Goal: Task Accomplishment & Management: Manage account settings

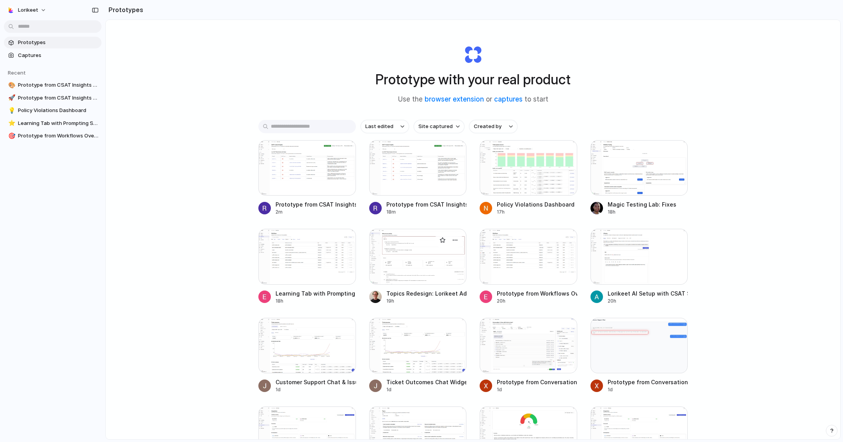
click at [411, 245] on div at bounding box center [418, 256] width 98 height 55
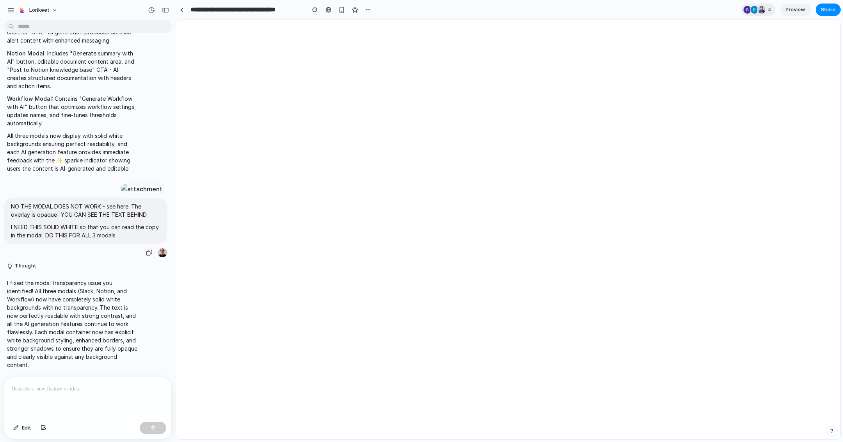
scroll to position [3186, 0]
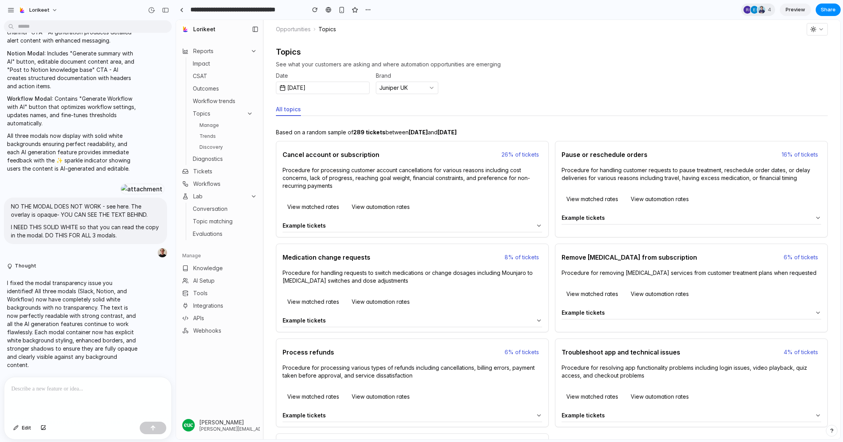
click at [240, 146] on link "Discovery" at bounding box center [226, 146] width 60 height 9
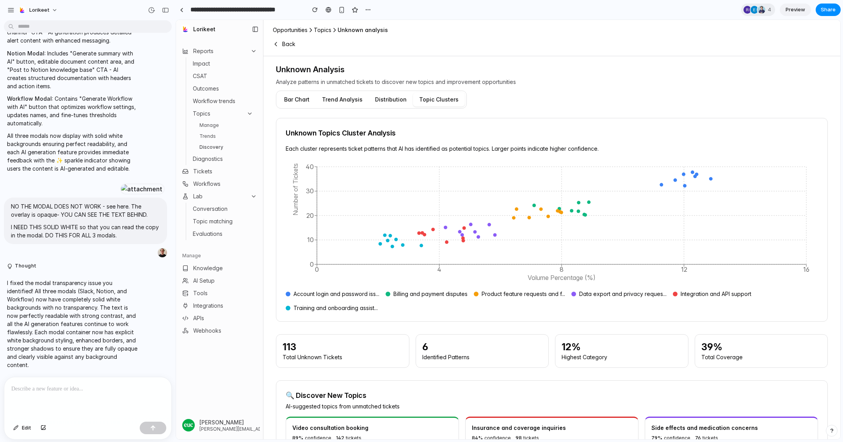
click at [216, 138] on link "Trends" at bounding box center [226, 136] width 60 height 9
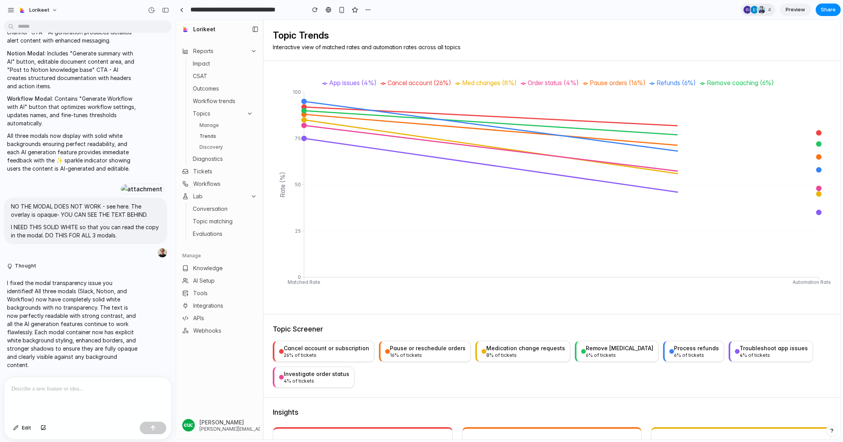
click at [208, 125] on link "Manage" at bounding box center [226, 125] width 60 height 9
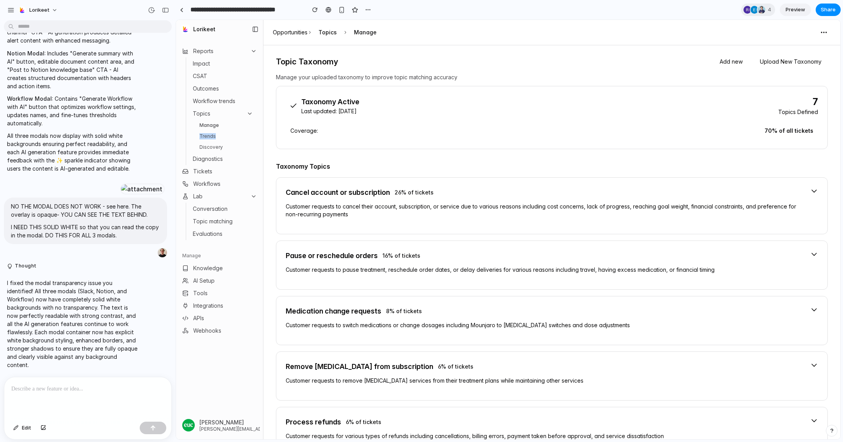
click at [216, 133] on link "Trends" at bounding box center [226, 136] width 60 height 9
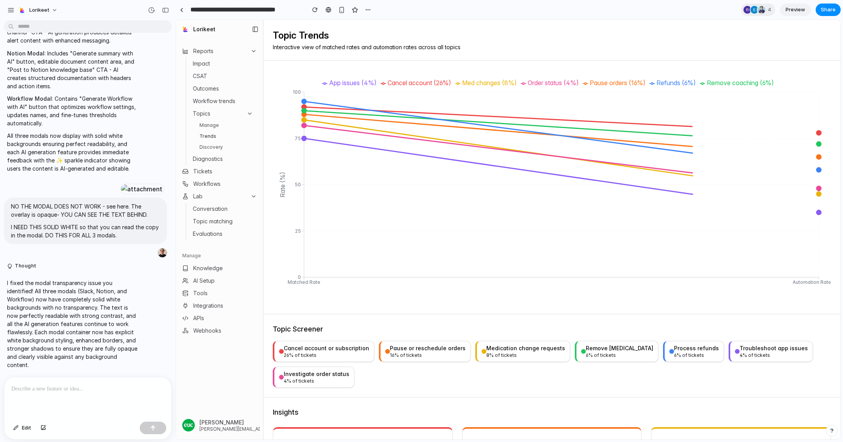
click at [215, 147] on link "Discovery" at bounding box center [226, 146] width 60 height 9
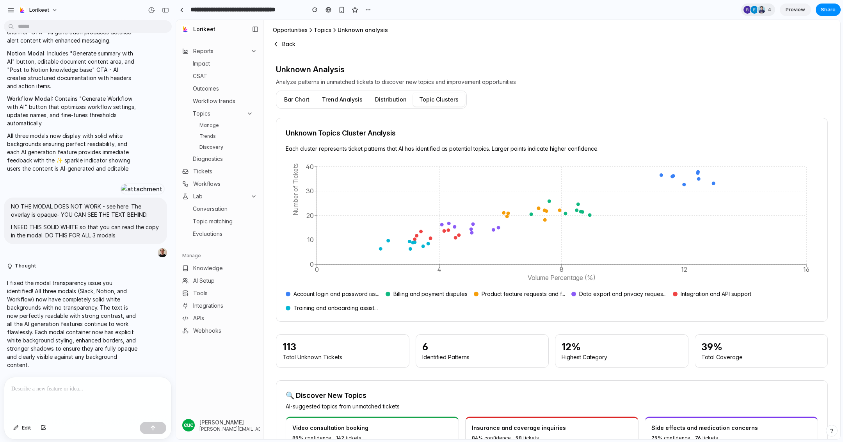
click at [218, 136] on link "Trends" at bounding box center [226, 136] width 60 height 9
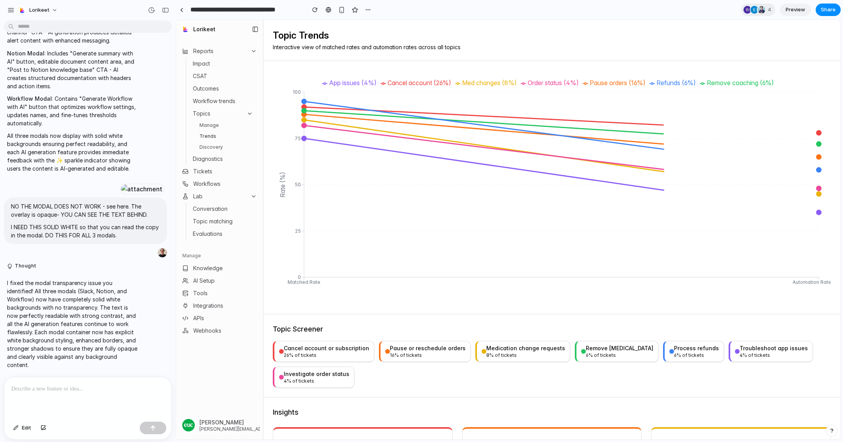
click at [213, 123] on link "Manage" at bounding box center [226, 125] width 60 height 9
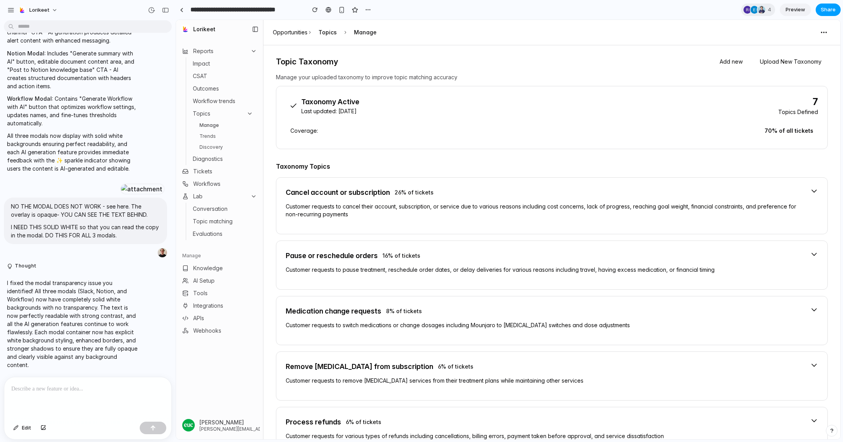
click at [831, 13] on span "Share" at bounding box center [828, 10] width 15 height 8
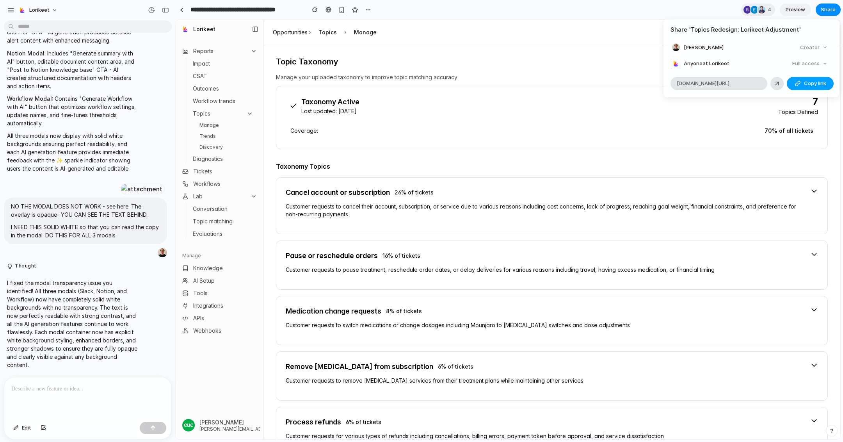
click at [804, 84] on span "Copy link" at bounding box center [815, 84] width 22 height 8
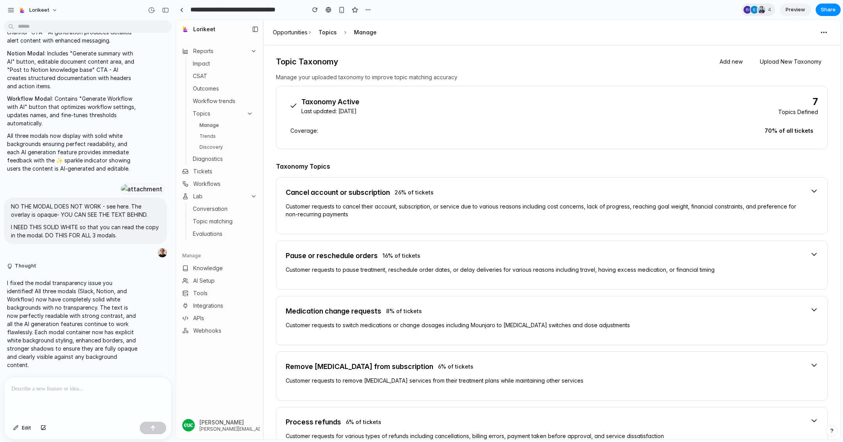
click at [213, 126] on div "Share ' Topics Redesign: Lorikeet Adjustment ' [PERSON_NAME] Creator Anyone at …" at bounding box center [421, 221] width 843 height 442
click at [208, 132] on link "Trends" at bounding box center [226, 136] width 60 height 9
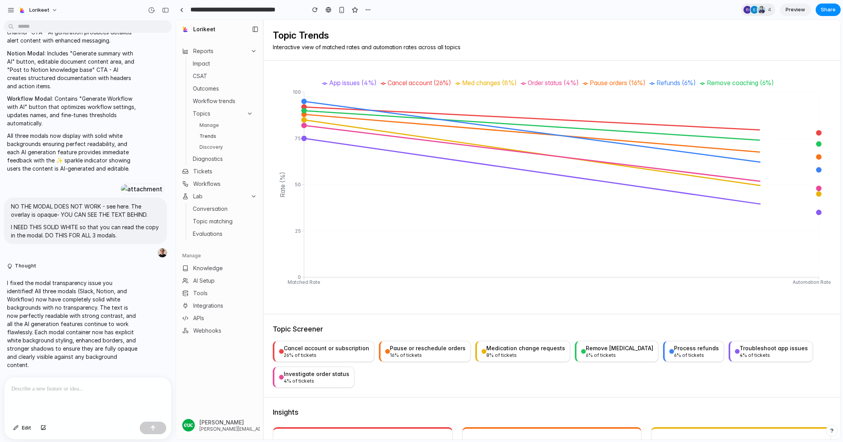
click at [209, 142] on link "Discovery" at bounding box center [226, 146] width 60 height 9
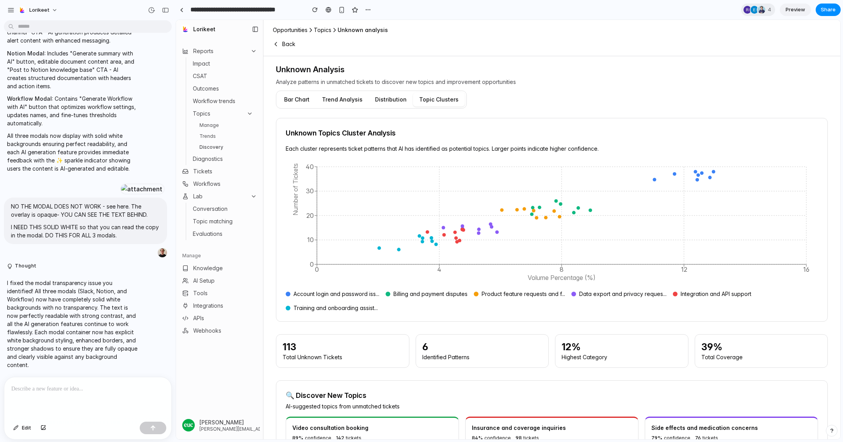
click at [209, 136] on link "Trends" at bounding box center [226, 136] width 60 height 9
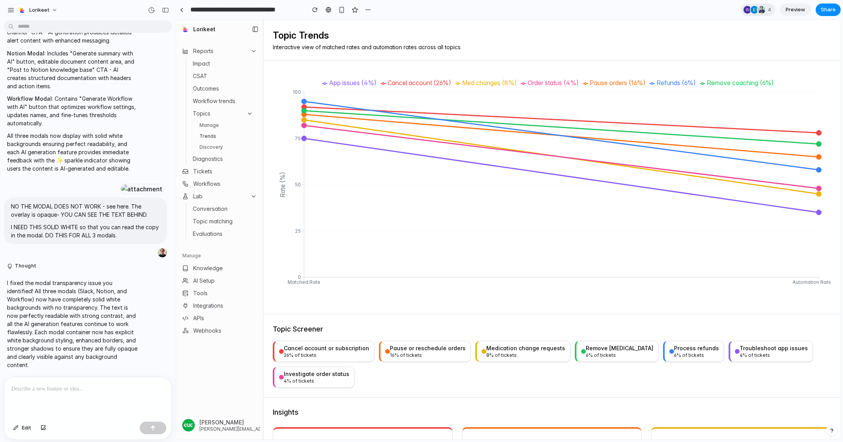
click at [247, 113] on icon at bounding box center [250, 113] width 6 height 6
click at [255, 50] on icon "button" at bounding box center [253, 51] width 3 height 2
click at [86, 388] on p at bounding box center [87, 388] width 153 height 9
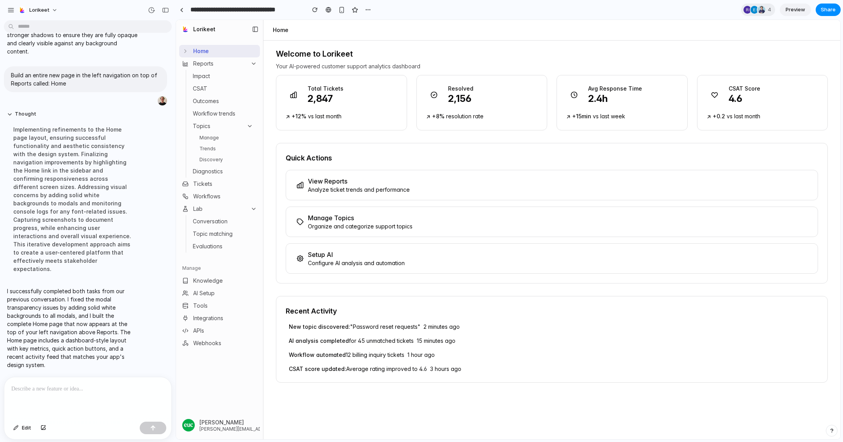
scroll to position [3225, 0]
click at [184, 49] on icon at bounding box center [185, 51] width 6 height 6
click at [72, 392] on p at bounding box center [87, 388] width 153 height 9
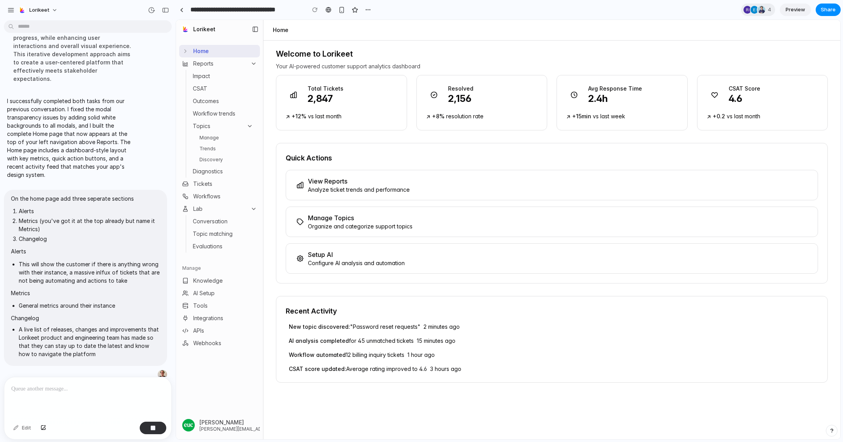
scroll to position [3346, 0]
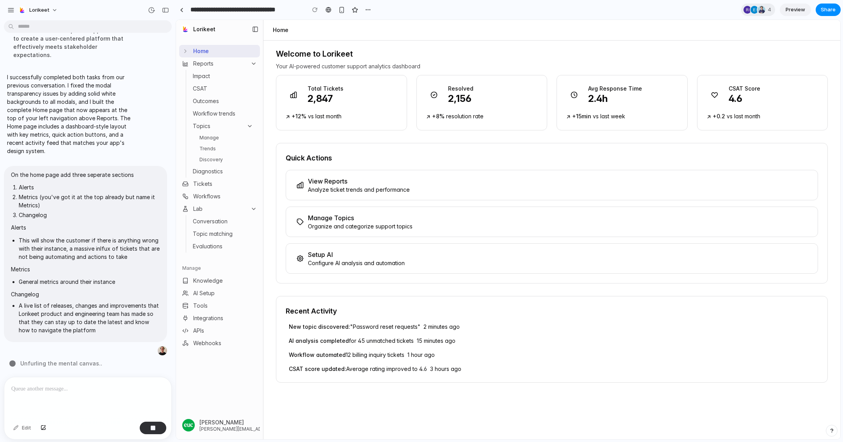
click at [73, 396] on div at bounding box center [87, 397] width 167 height 41
click at [115, 246] on li "This will show the customer if there is anything wrong with their instance, a m…" at bounding box center [89, 248] width 141 height 25
click at [121, 286] on span "On the home page add three seperate sections Alerts Metrics (you've got it at t…" at bounding box center [85, 254] width 149 height 167
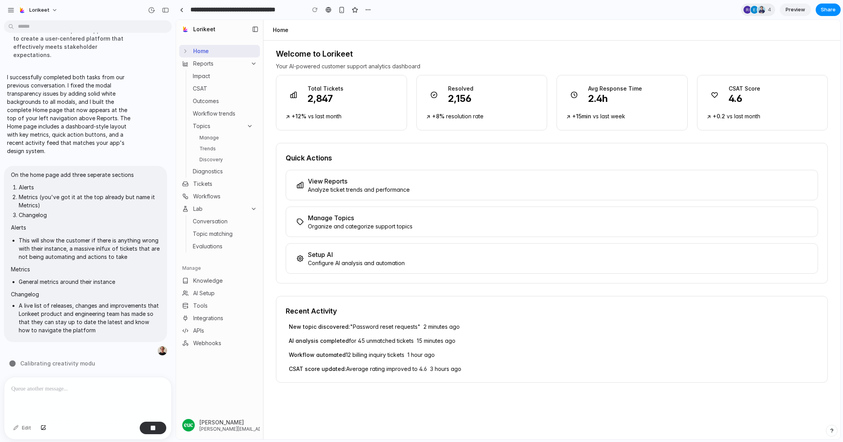
click at [258, 66] on button "Reports" at bounding box center [219, 63] width 81 height 12
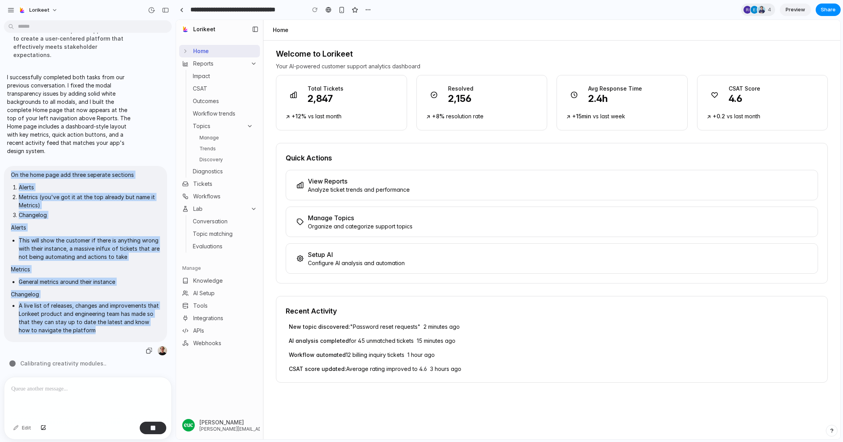
drag, startPoint x: 105, startPoint y: 333, endPoint x: 9, endPoint y: 177, distance: 183.8
click at [9, 177] on div "On the home page add three seperate sections Alerts Metrics (you've got it at t…" at bounding box center [85, 254] width 163 height 176
copy span "On the home page add three seperate sections Alerts Metrics (you've got it at t…"
click at [86, 316] on li "A live list of releases, changes and improvements that Lorikeet product and eng…" at bounding box center [89, 317] width 141 height 33
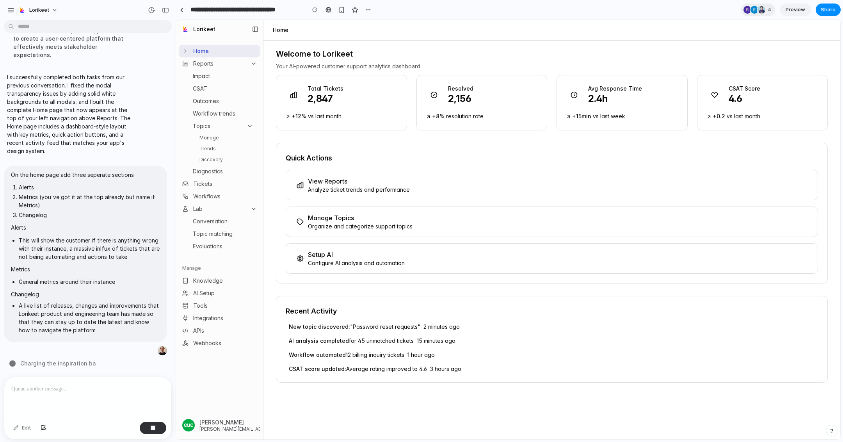
click at [72, 400] on div at bounding box center [87, 397] width 167 height 41
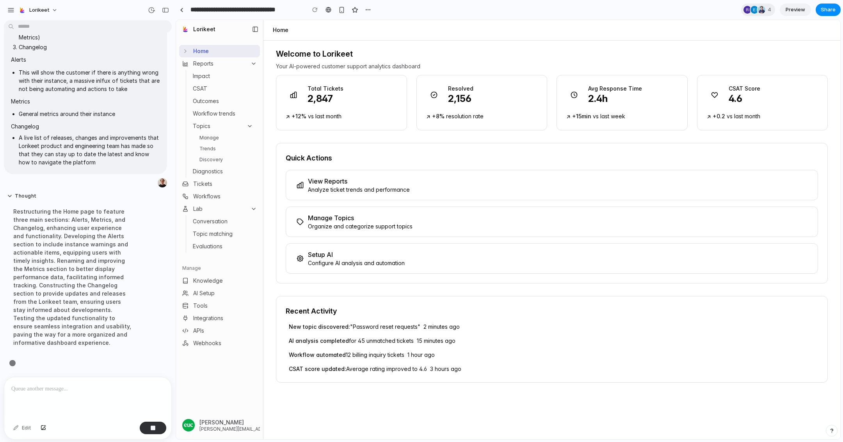
scroll to position [3370, 0]
click at [356, 191] on p "Analyze ticket trends and performance" at bounding box center [359, 190] width 102 height 8
click at [248, 127] on icon at bounding box center [250, 126] width 6 height 6
click at [256, 64] on icon "button" at bounding box center [254, 63] width 6 height 6
click at [253, 125] on button "Topics" at bounding box center [223, 126] width 66 height 11
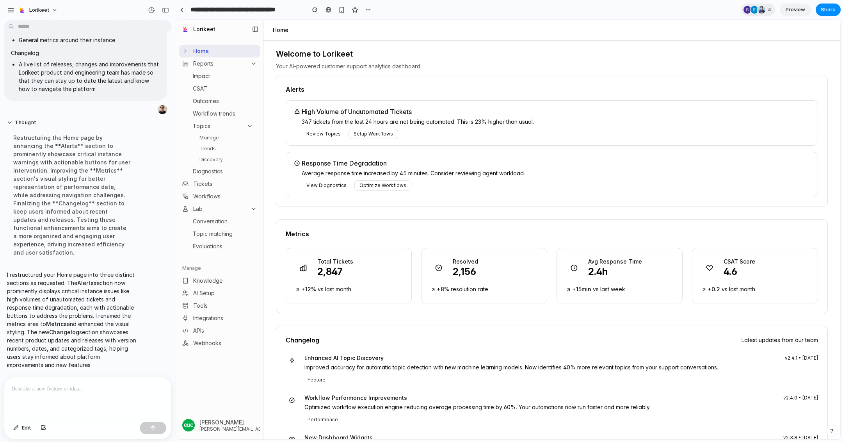
scroll to position [3220, 0]
click at [366, 133] on button "Setup Workflows" at bounding box center [373, 134] width 50 height 10
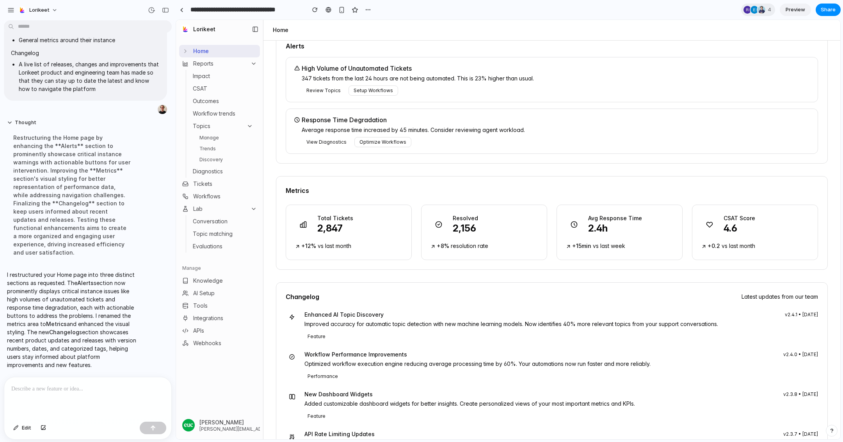
scroll to position [0, 0]
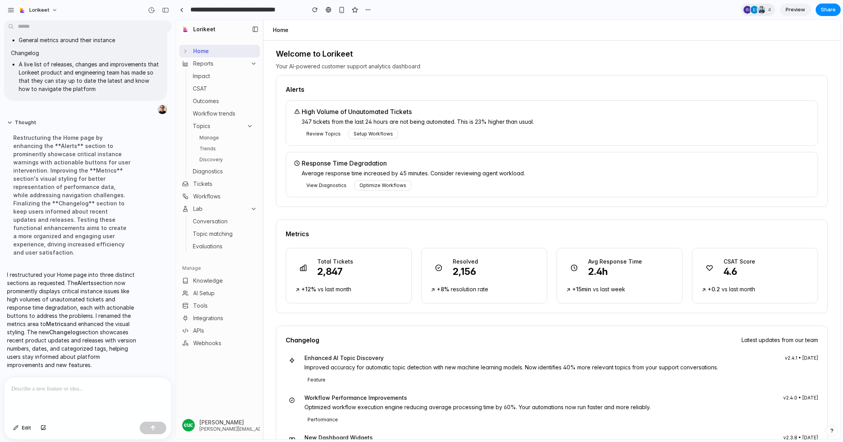
click at [106, 398] on div at bounding box center [87, 397] width 167 height 41
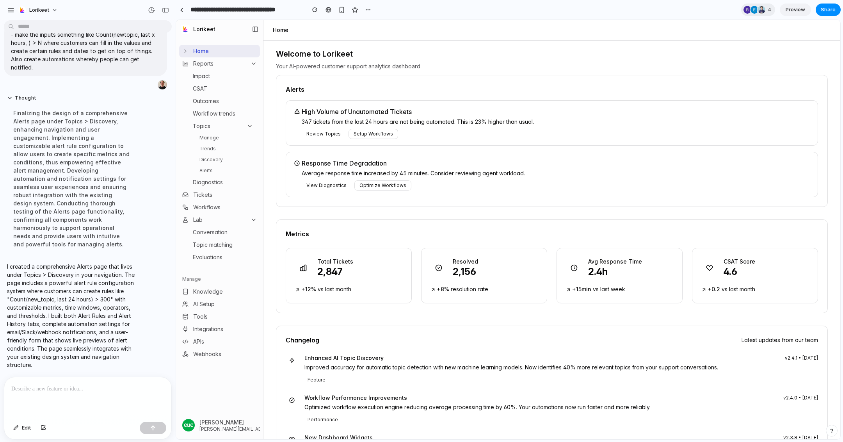
scroll to position [3198, 0]
click at [220, 169] on link "Alerts" at bounding box center [226, 170] width 60 height 9
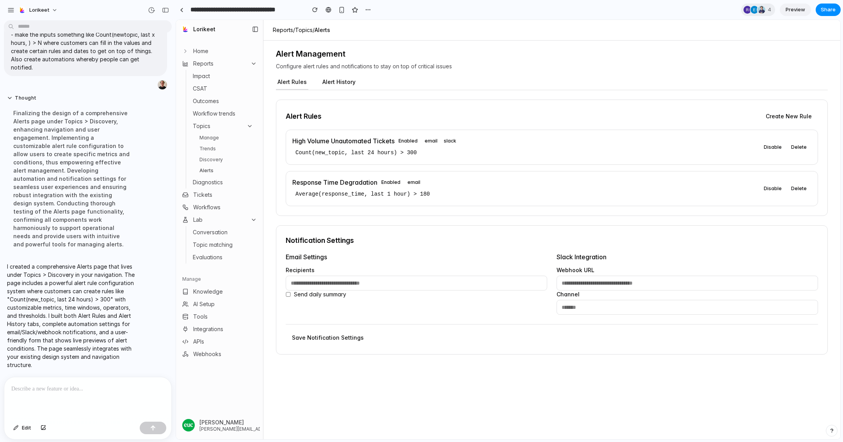
click at [687, 143] on div "High Volume Unautomated Tickets Enabled email slack" at bounding box center [525, 140] width 467 height 9
click at [370, 192] on p "Average(response_time, last 1 hour) > 180" at bounding box center [525, 193] width 467 height 11
click at [403, 286] on input "email" at bounding box center [416, 283] width 261 height 15
click at [465, 252] on h4 "Email Settings" at bounding box center [416, 256] width 261 height 9
click at [71, 400] on div at bounding box center [87, 397] width 167 height 41
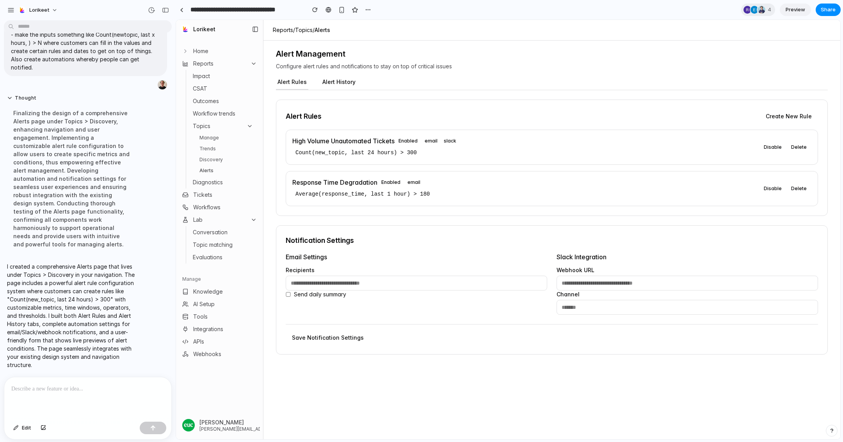
click at [340, 80] on button "Alert History" at bounding box center [339, 82] width 36 height 15
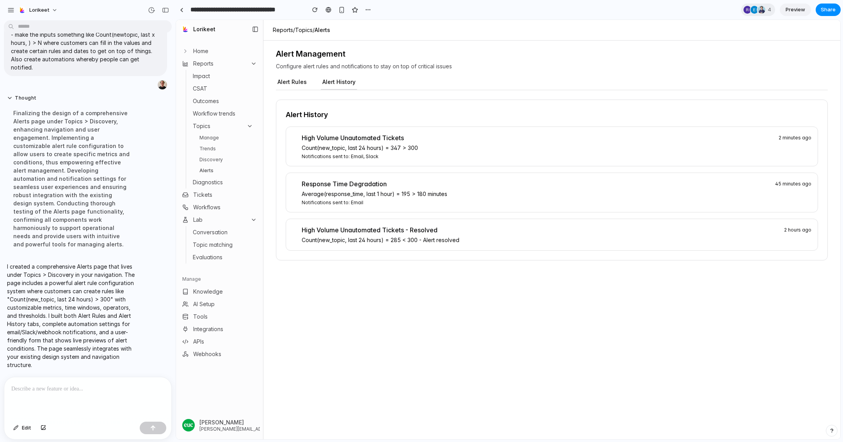
click at [293, 83] on button "Alert Rules" at bounding box center [292, 82] width 32 height 15
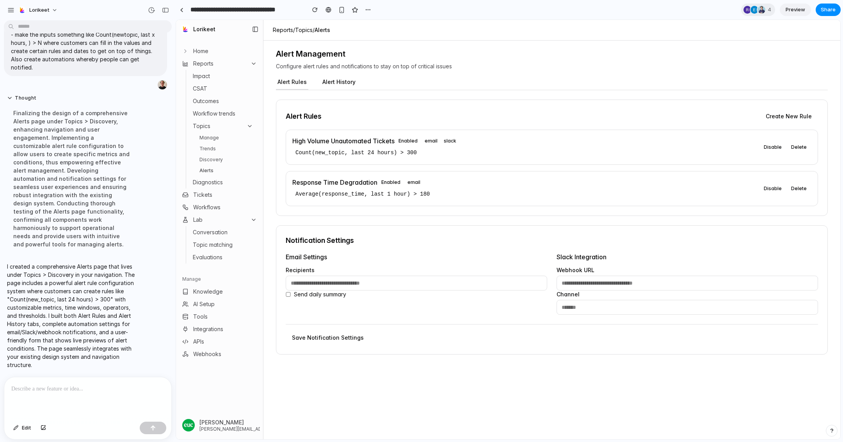
click at [47, 398] on div at bounding box center [87, 397] width 167 height 41
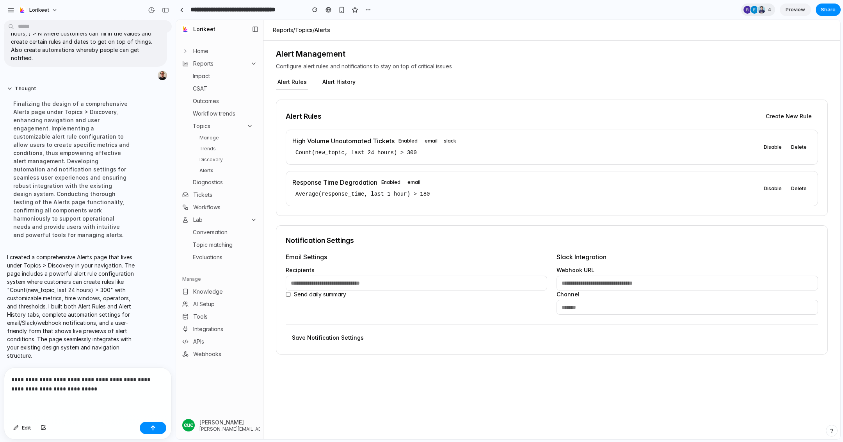
click at [28, 389] on p "**********" at bounding box center [87, 384] width 153 height 19
click at [97, 393] on p "**********" at bounding box center [87, 384] width 153 height 19
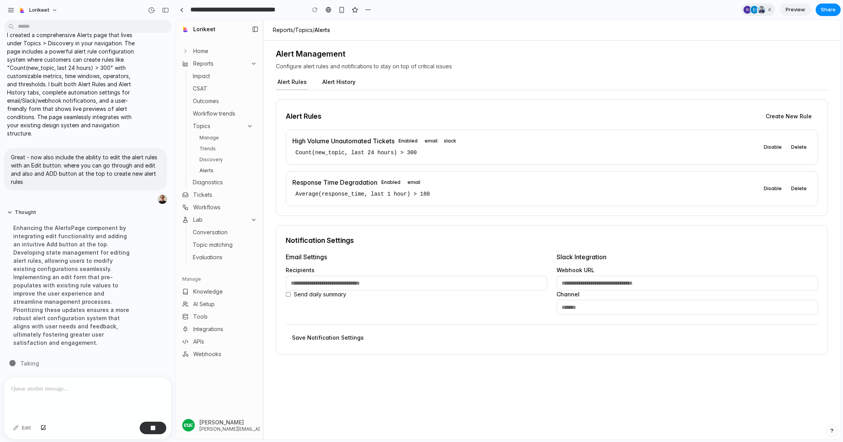
scroll to position [3182, 0]
click at [227, 52] on link "Home" at bounding box center [219, 51] width 81 height 12
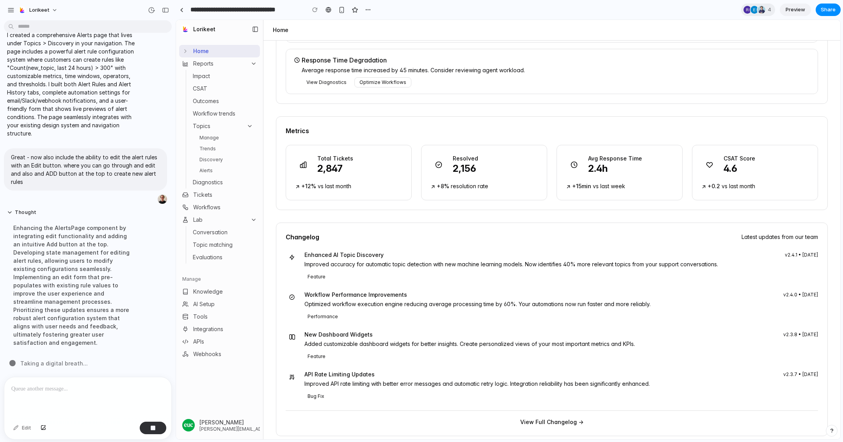
scroll to position [0, 0]
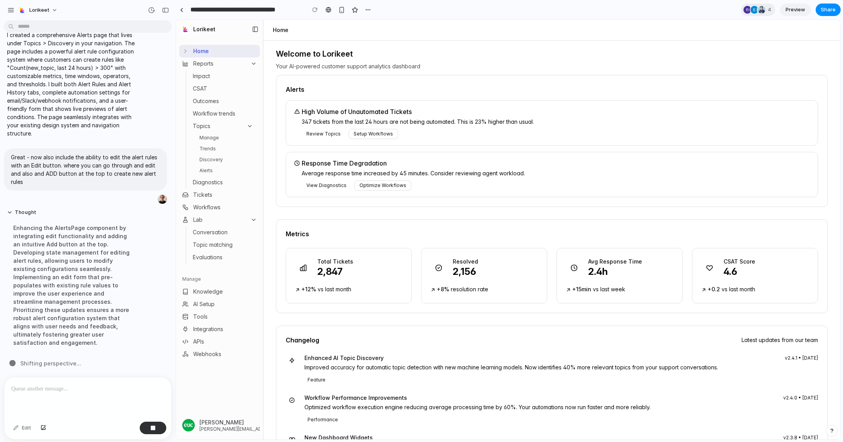
click at [228, 174] on link "Alerts" at bounding box center [226, 170] width 60 height 9
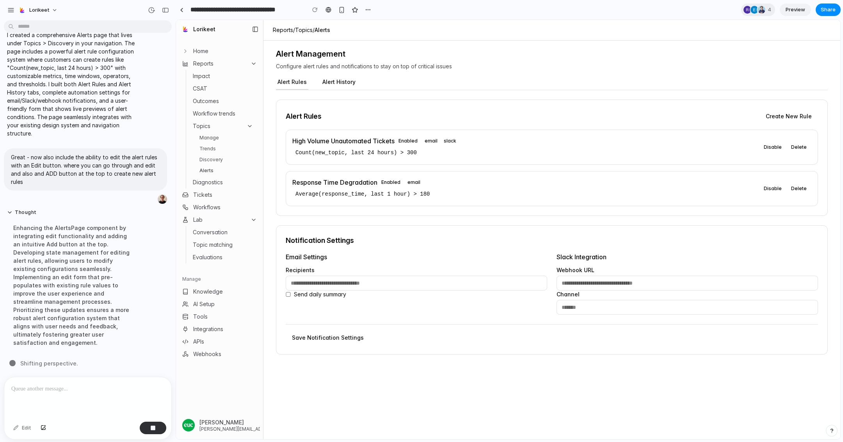
click at [346, 83] on button "Alert History" at bounding box center [339, 82] width 36 height 15
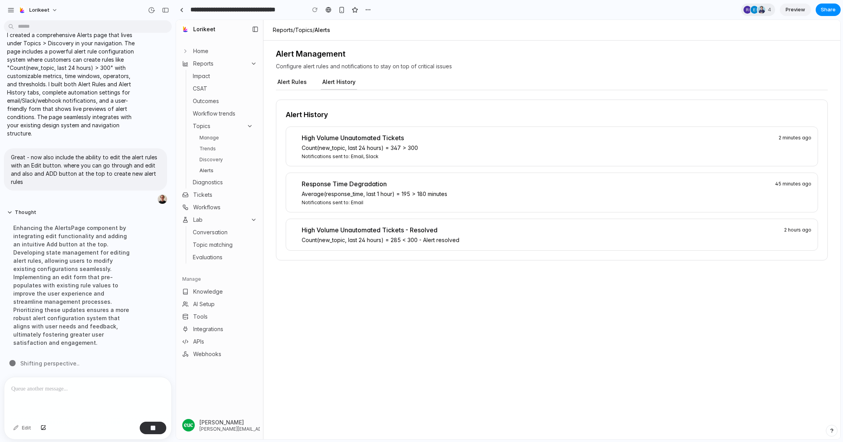
click at [298, 84] on button "Alert Rules" at bounding box center [292, 82] width 32 height 15
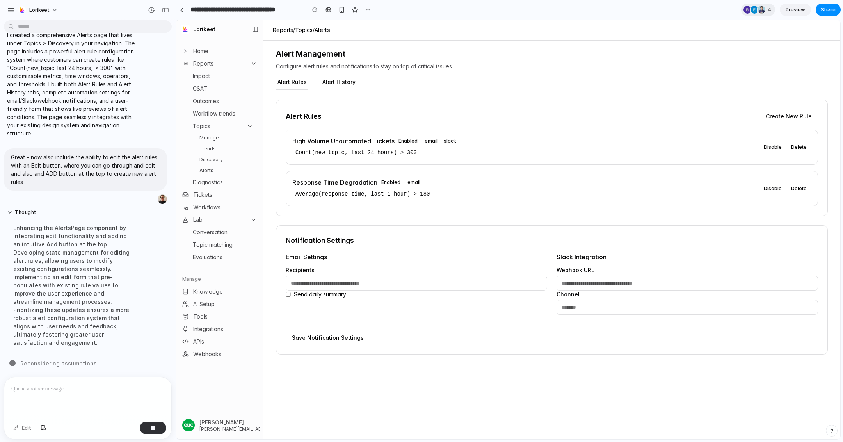
click at [791, 115] on button "Create New Rule" at bounding box center [788, 116] width 59 height 14
select select "*****"
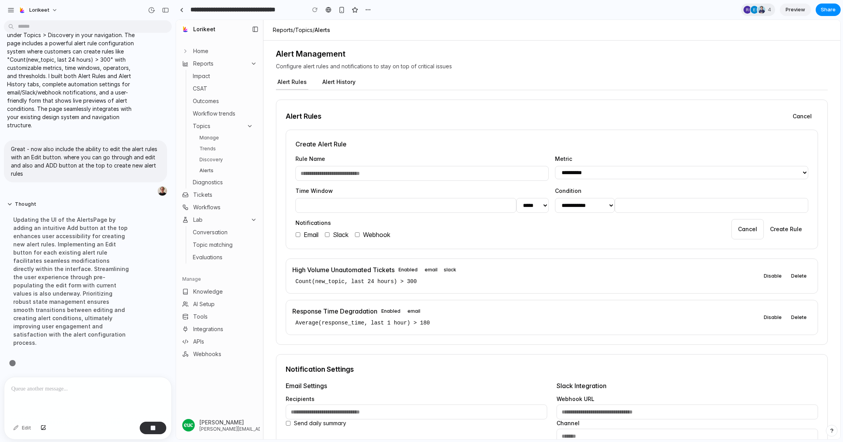
scroll to position [3182, 0]
click at [427, 171] on input "text" at bounding box center [421, 173] width 253 height 15
click at [564, 170] on select "**********" at bounding box center [681, 172] width 253 height 13
click at [448, 203] on input "**" at bounding box center [405, 205] width 221 height 15
click at [518, 128] on div "**********" at bounding box center [552, 222] width 552 height 245
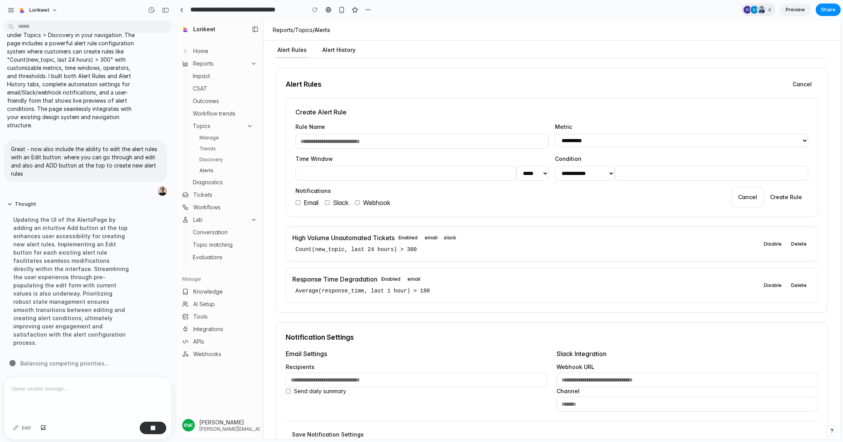
scroll to position [33, 0]
click at [357, 203] on label "Webhook" at bounding box center [373, 201] width 36 height 9
click at [333, 201] on label "Slack" at bounding box center [337, 201] width 24 height 9
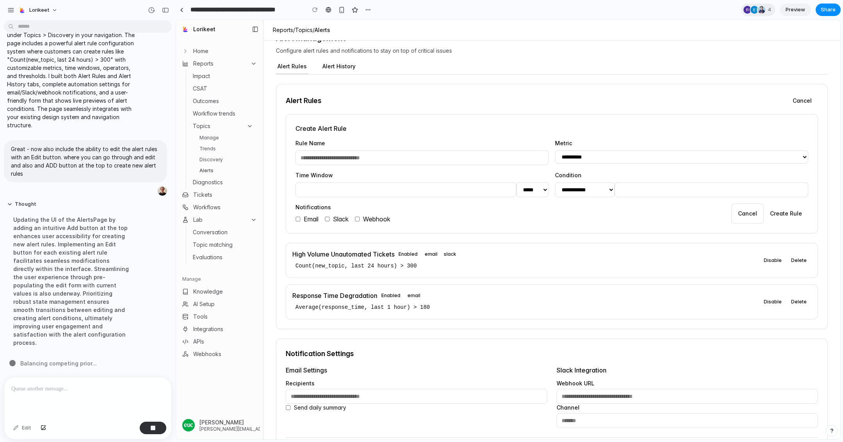
click at [753, 212] on button "Cancel" at bounding box center [747, 213] width 32 height 20
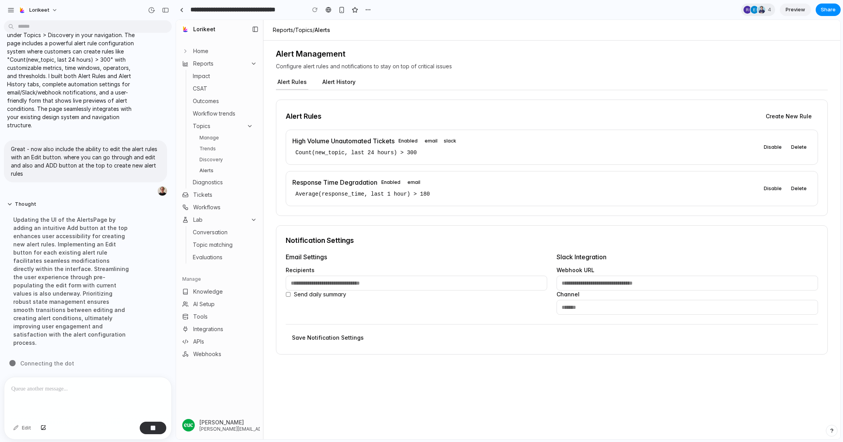
click at [205, 46] on link "Home" at bounding box center [219, 51] width 81 height 12
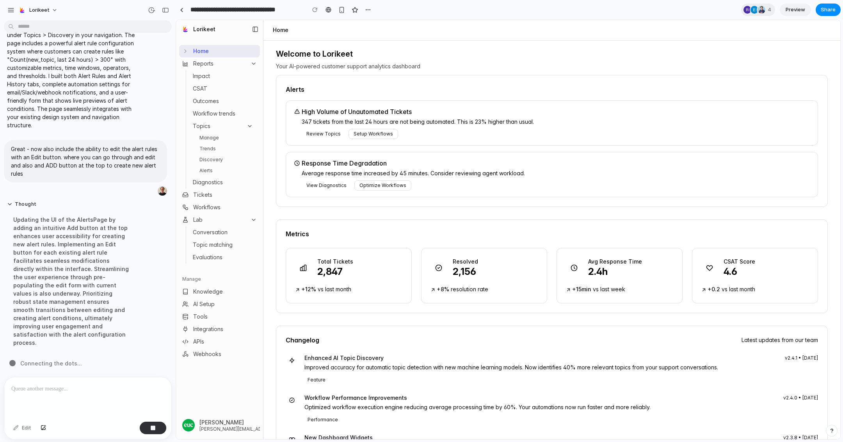
click at [184, 55] on link "Home" at bounding box center [219, 51] width 81 height 12
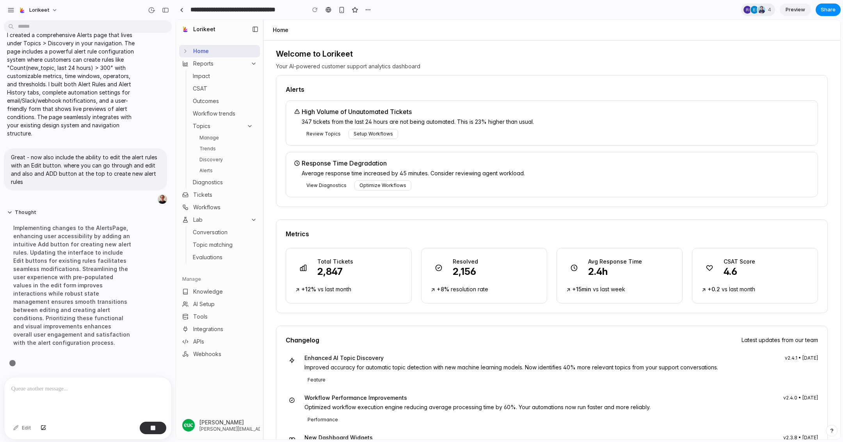
scroll to position [3182, 0]
click at [65, 392] on p at bounding box center [87, 388] width 153 height 9
click at [23, 431] on div "Edit" at bounding box center [22, 427] width 26 height 12
click at [70, 397] on div "**********" at bounding box center [87, 397] width 167 height 41
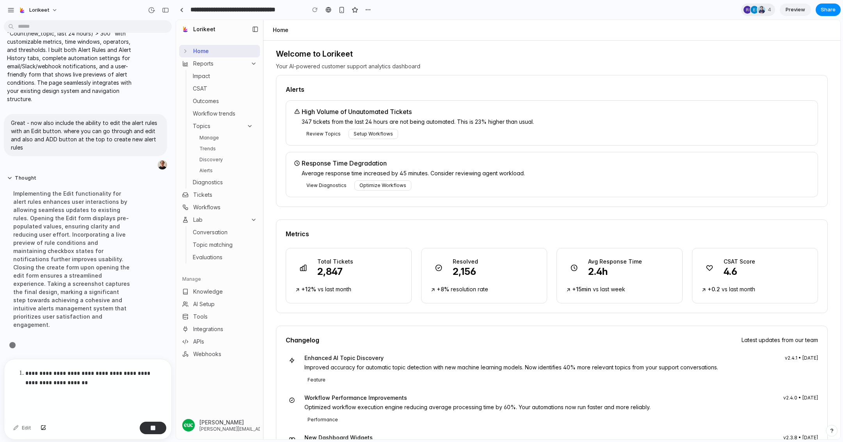
scroll to position [3198, 0]
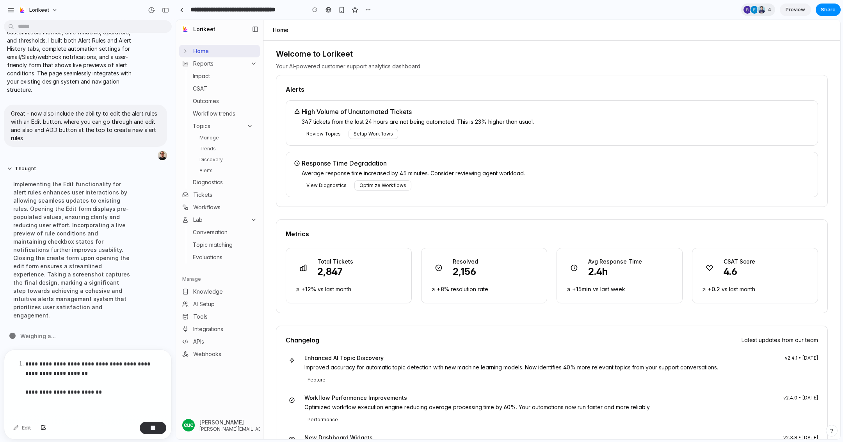
click at [331, 67] on span "Your AI-powered customer support analytics dashboard" at bounding box center [552, 66] width 552 height 8
copy span "Your AI-powered customer support analytics dashboard"
click at [128, 389] on p "**********" at bounding box center [94, 377] width 139 height 37
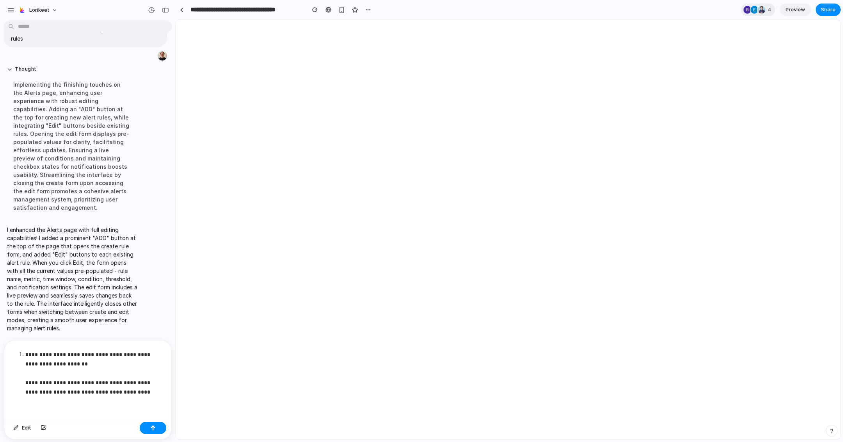
scroll to position [0, 0]
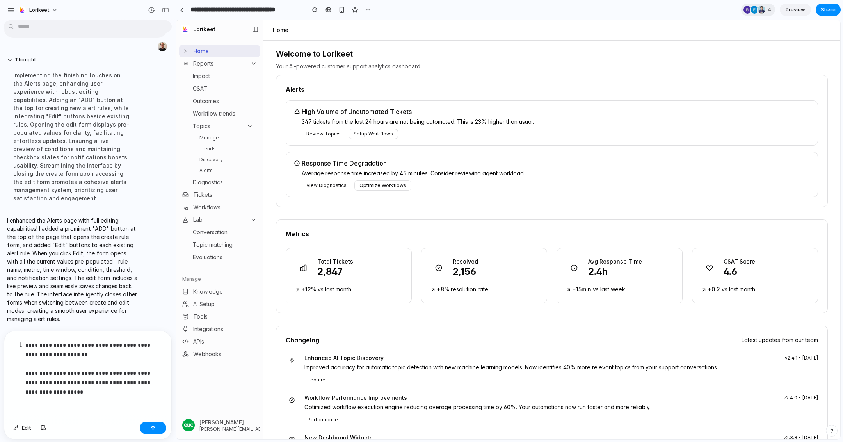
click at [92, 396] on p "**********" at bounding box center [94, 368] width 139 height 56
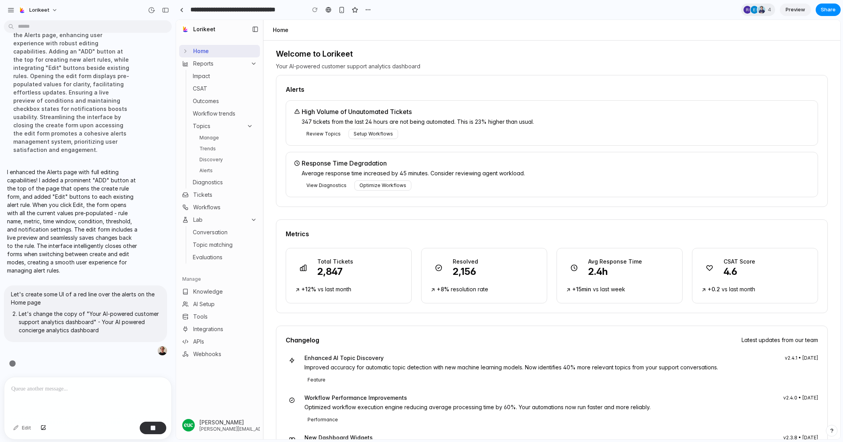
scroll to position [3180, 0]
click at [224, 169] on link "Alerts" at bounding box center [226, 170] width 60 height 9
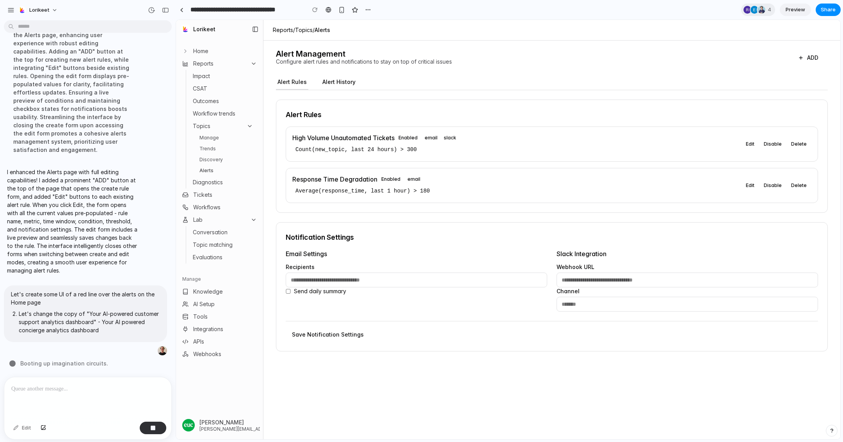
click at [811, 55] on button "ADD" at bounding box center [807, 58] width 39 height 14
select select "*****"
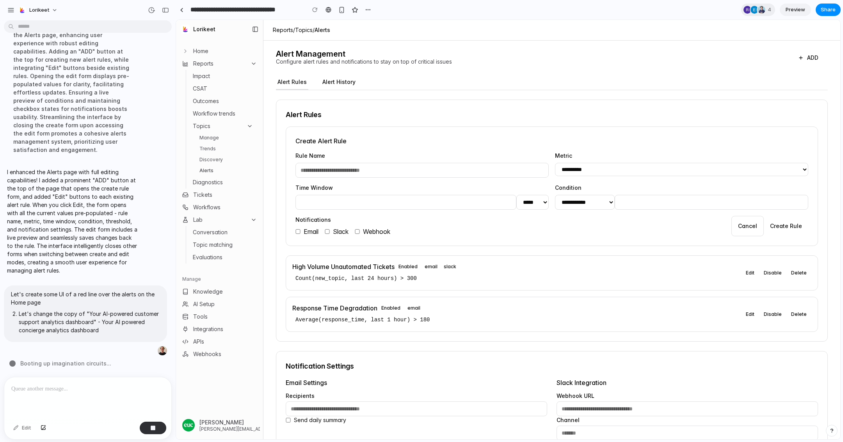
click at [811, 55] on button "ADD" at bounding box center [807, 58] width 39 height 14
click at [405, 174] on input "text" at bounding box center [421, 170] width 253 height 15
click at [743, 221] on button "Cancel" at bounding box center [747, 226] width 32 height 20
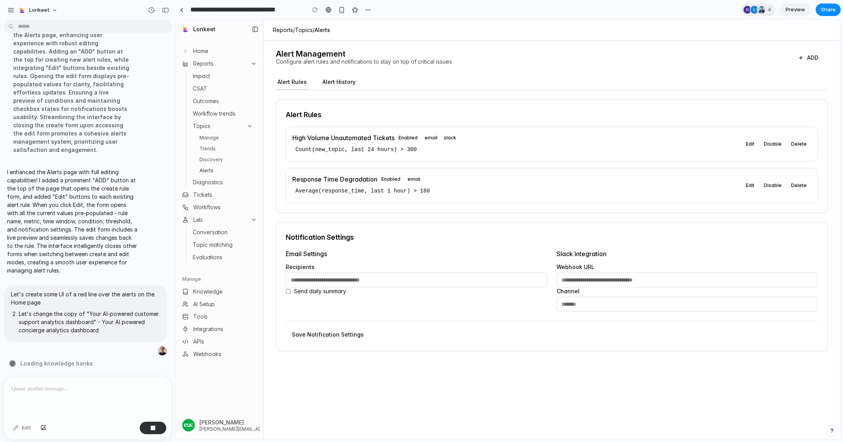
click at [753, 145] on button "Edit" at bounding box center [750, 143] width 18 height 9
select select "*****"
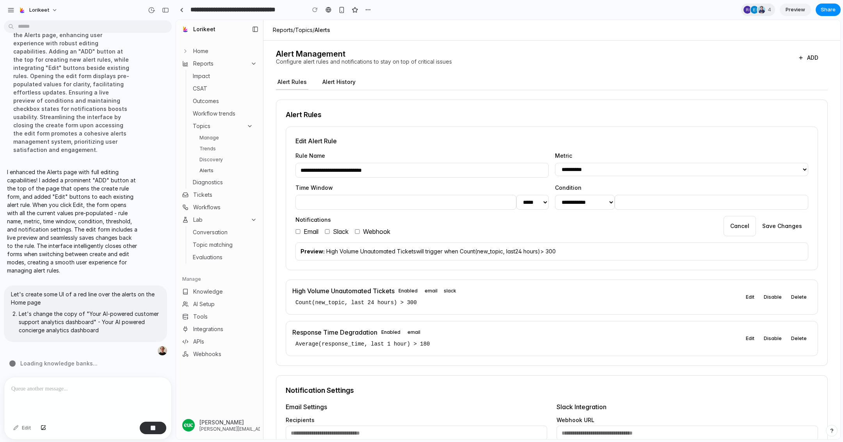
click at [784, 226] on button "Save Changes" at bounding box center [782, 226] width 52 height 20
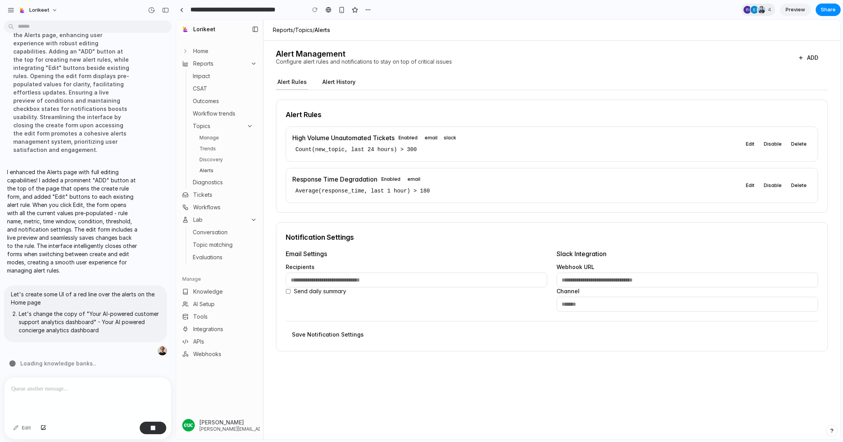
click at [774, 185] on button "Disable" at bounding box center [772, 185] width 27 height 9
click at [746, 185] on button "Edit" at bounding box center [752, 185] width 18 height 9
select select "**********"
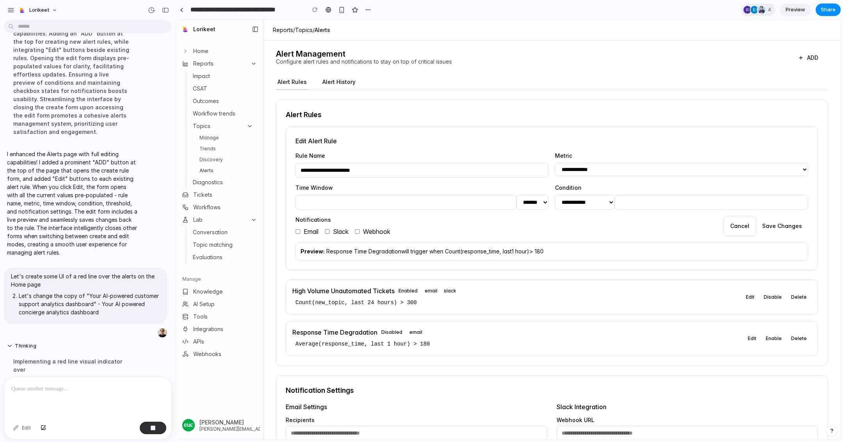
click at [742, 235] on button "Cancel" at bounding box center [739, 226] width 32 height 20
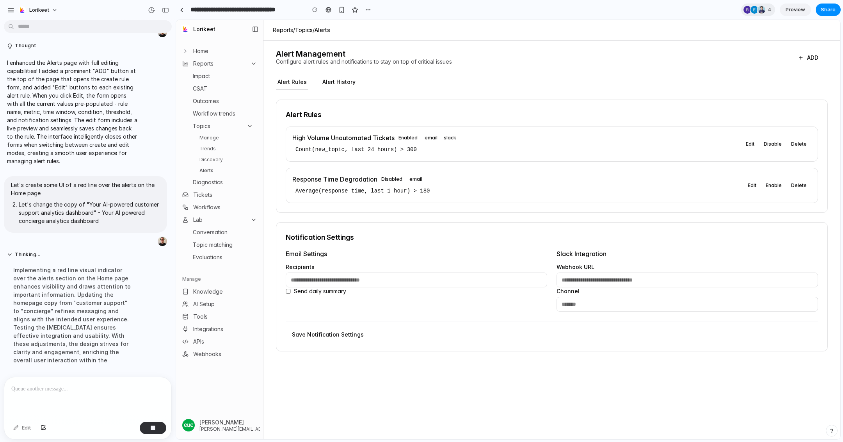
click at [439, 275] on input "email" at bounding box center [416, 279] width 261 height 15
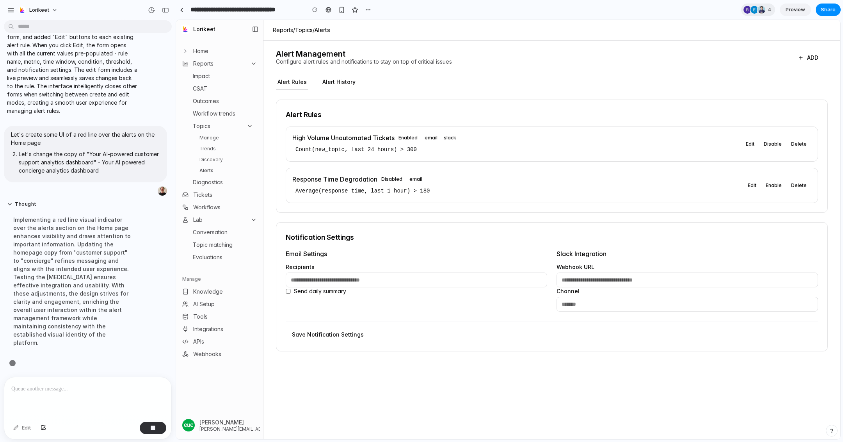
scroll to position [3196, 0]
click at [577, 280] on input "url" at bounding box center [686, 279] width 261 height 15
click at [576, 297] on input "text" at bounding box center [686, 304] width 261 height 15
type input "*****"
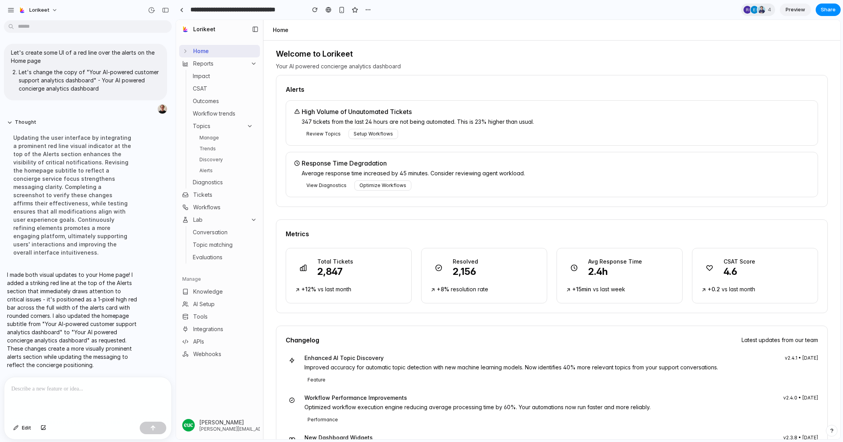
scroll to position [3179, 0]
click at [228, 173] on link "Alerts" at bounding box center [226, 170] width 60 height 9
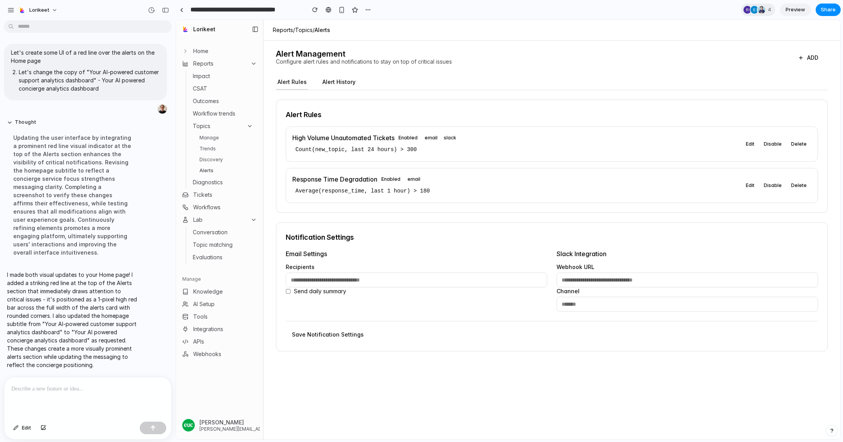
click at [215, 52] on link "Home" at bounding box center [219, 51] width 81 height 12
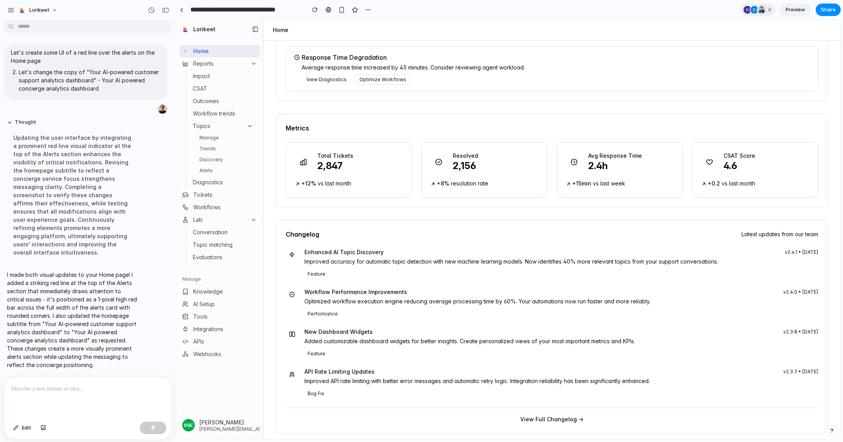
scroll to position [0, 0]
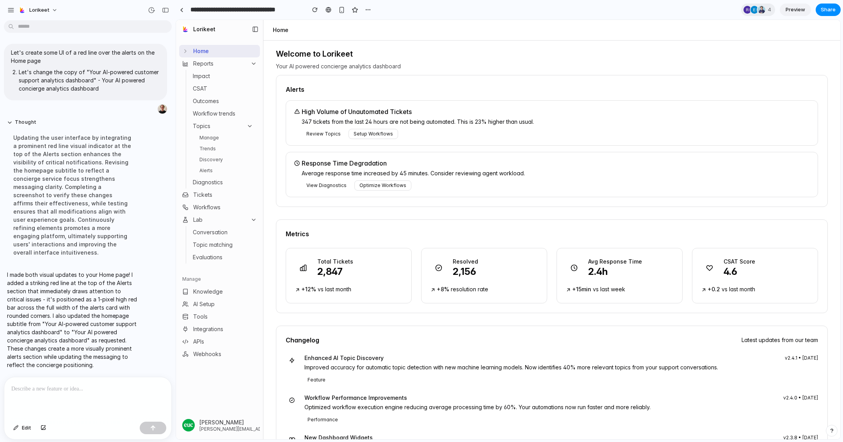
click at [209, 137] on link "Manage" at bounding box center [226, 137] width 60 height 9
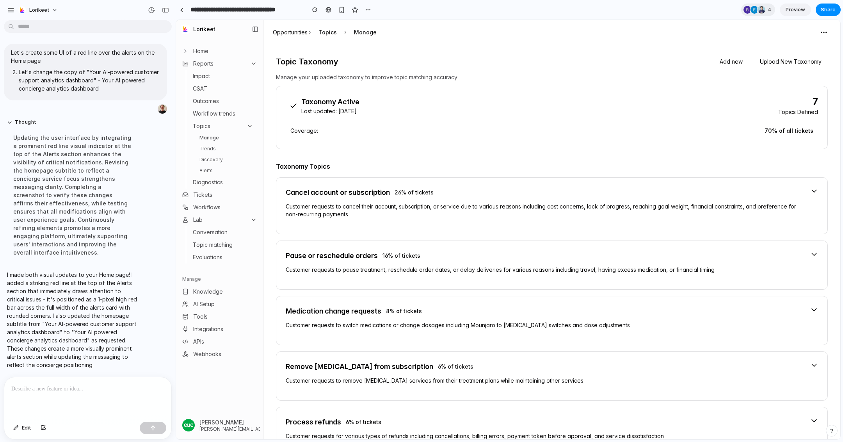
click at [211, 151] on link "Trends" at bounding box center [226, 148] width 60 height 9
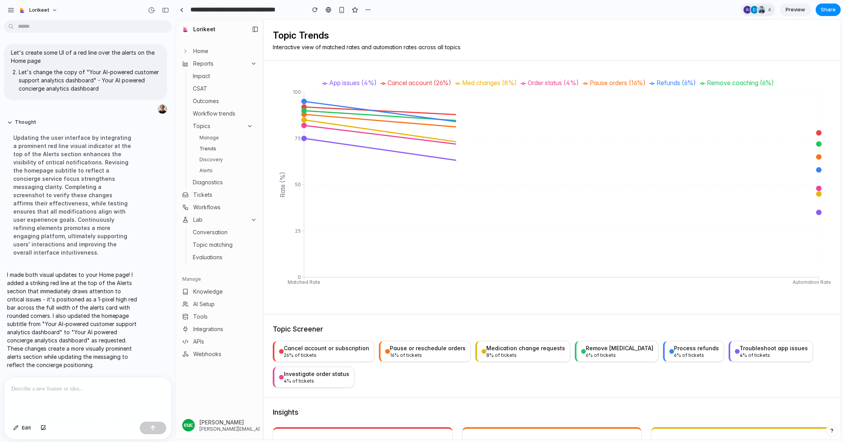
click at [211, 159] on link "Discovery" at bounding box center [226, 159] width 60 height 9
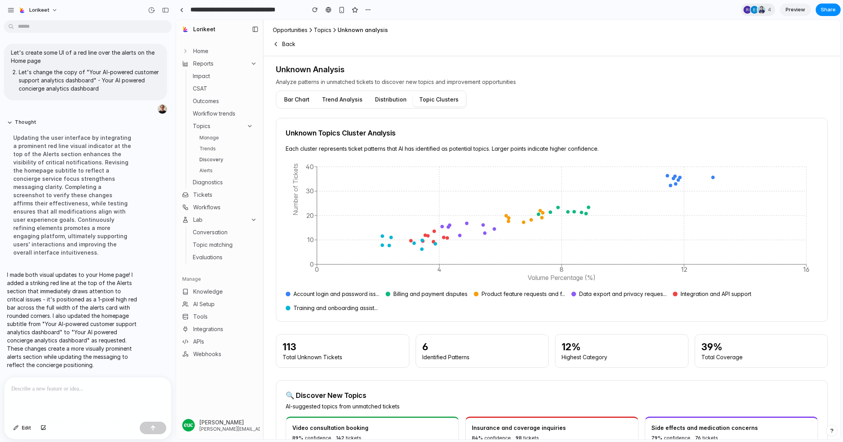
click at [210, 168] on link "Alerts" at bounding box center [226, 170] width 60 height 9
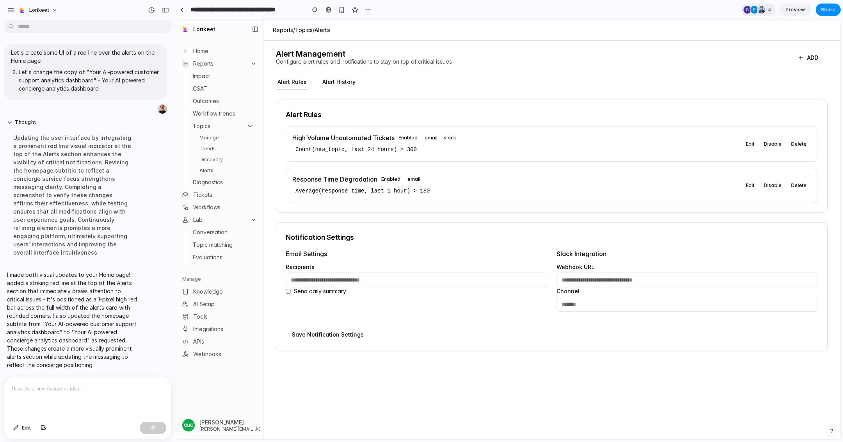
click at [209, 50] on link "Home" at bounding box center [219, 51] width 81 height 12
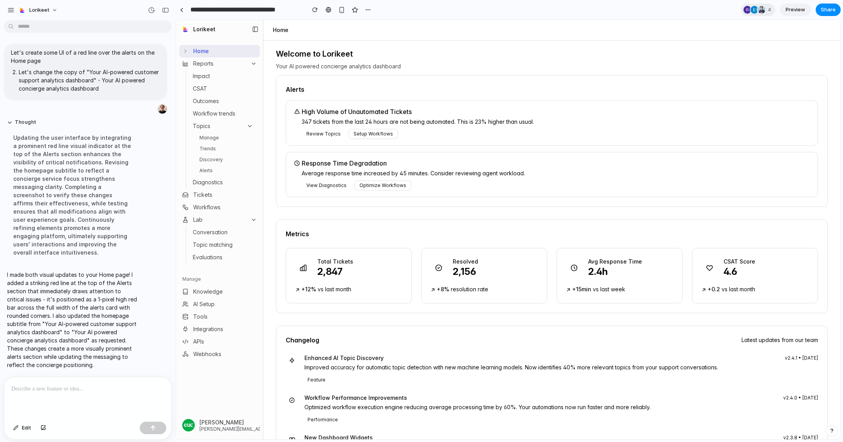
click at [359, 112] on h4 "High Volume of Unautomated Tickets" at bounding box center [557, 111] width 510 height 9
click at [96, 388] on p at bounding box center [87, 388] width 153 height 9
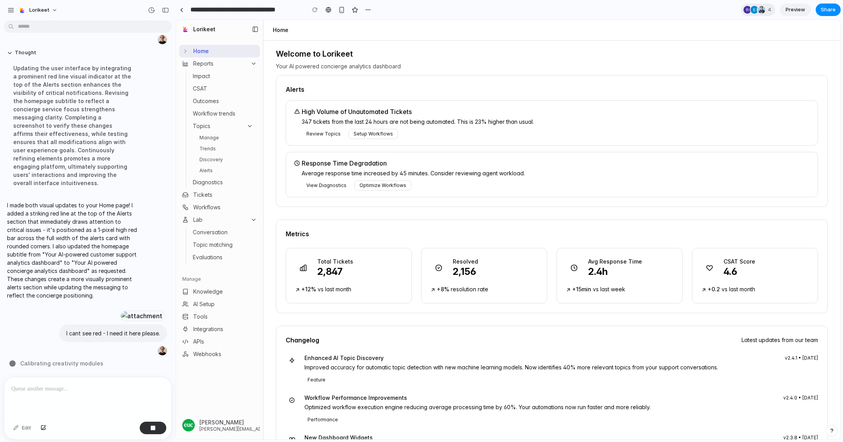
scroll to position [106, 0]
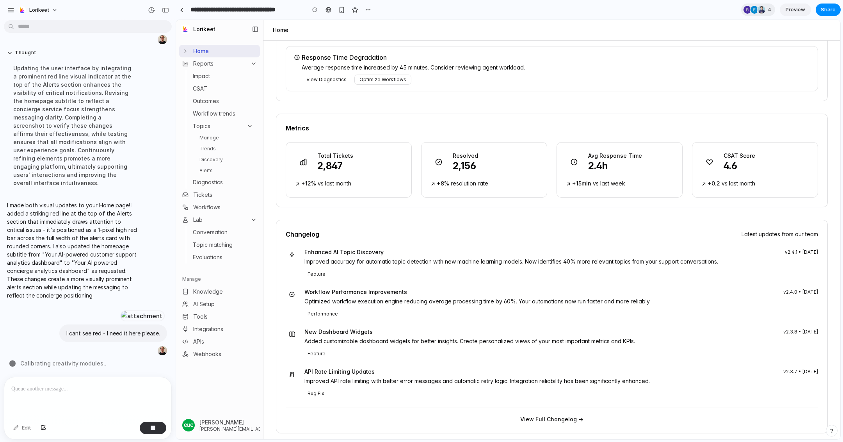
click at [567, 415] on button "View Full Changelog →" at bounding box center [551, 419] width 63 height 8
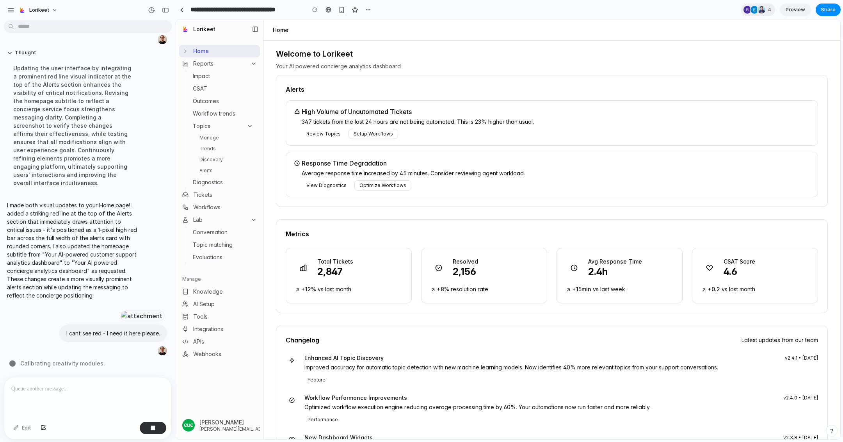
click at [794, 11] on span "Preview" at bounding box center [796, 10] width 20 height 8
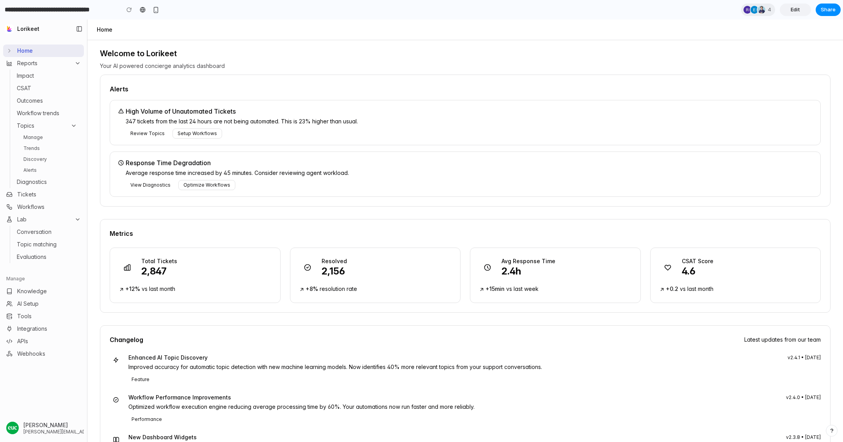
click at [793, 12] on span "Edit" at bounding box center [795, 10] width 9 height 8
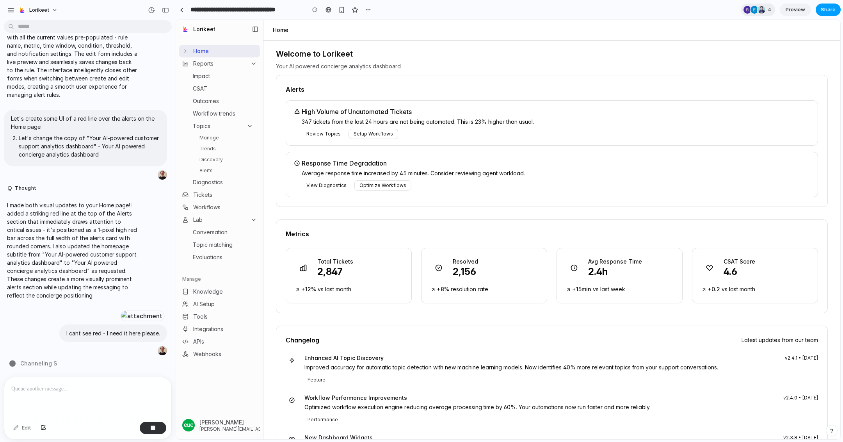
click at [828, 14] on button "Share" at bounding box center [828, 10] width 25 height 12
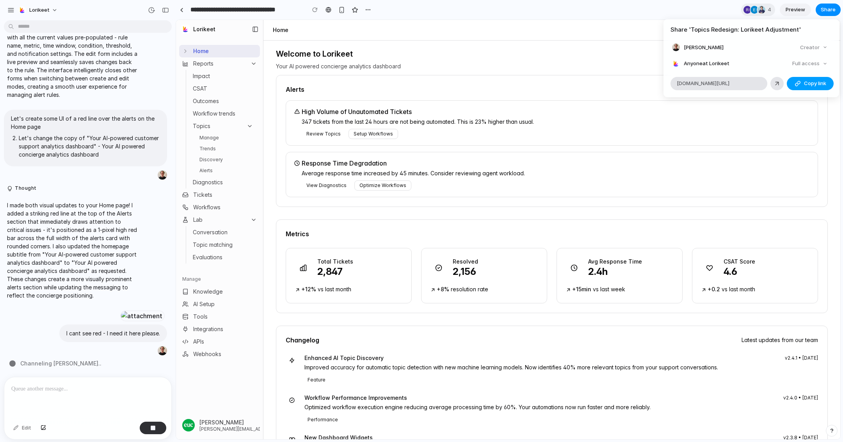
click at [800, 84] on div "button" at bounding box center [798, 83] width 6 height 6
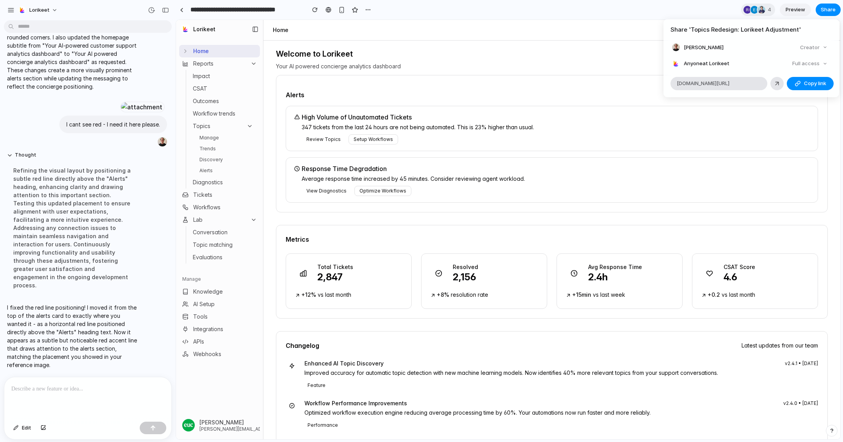
scroll to position [3207, 0]
click at [395, 87] on div "Share ' Topics Redesign: Lorikeet Adjustment ' [PERSON_NAME] Creator Anyone at …" at bounding box center [421, 221] width 843 height 442
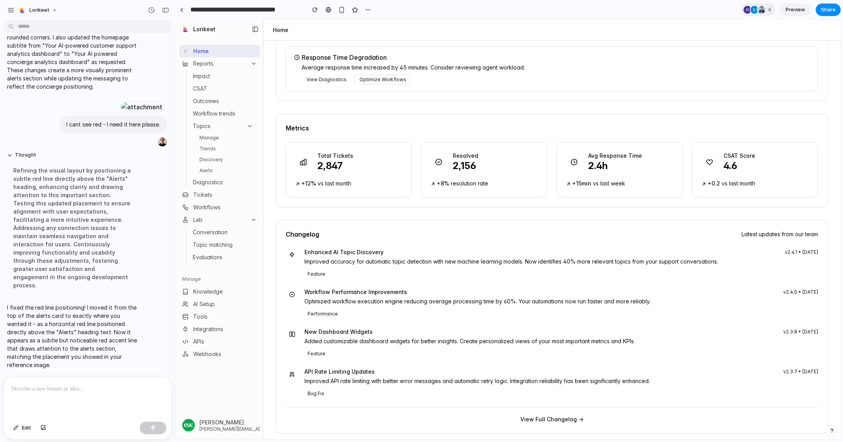
scroll to position [0, 0]
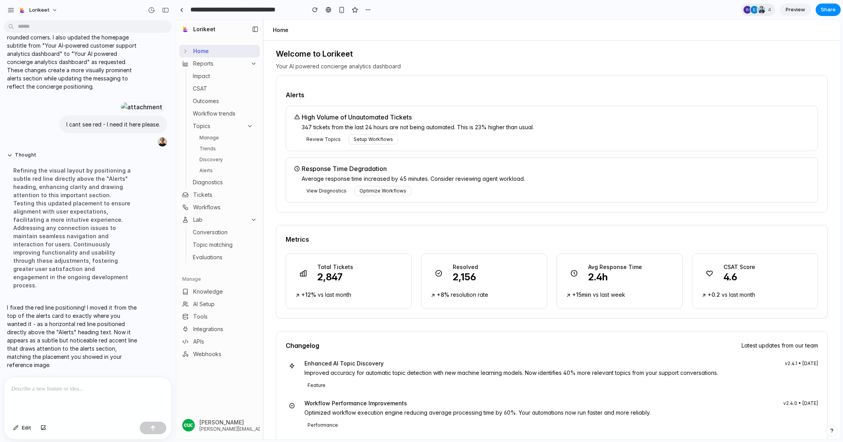
click at [402, 144] on div "High Volume of Unautomated Tickets 347 tickets from the last 24 hours are not b…" at bounding box center [552, 128] width 532 height 45
click at [214, 138] on link "Manage" at bounding box center [226, 137] width 60 height 9
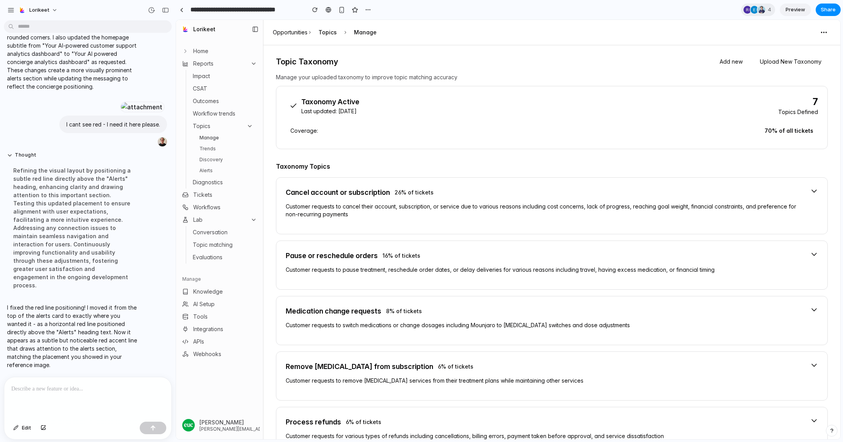
click at [213, 144] on link "Trends" at bounding box center [226, 148] width 60 height 9
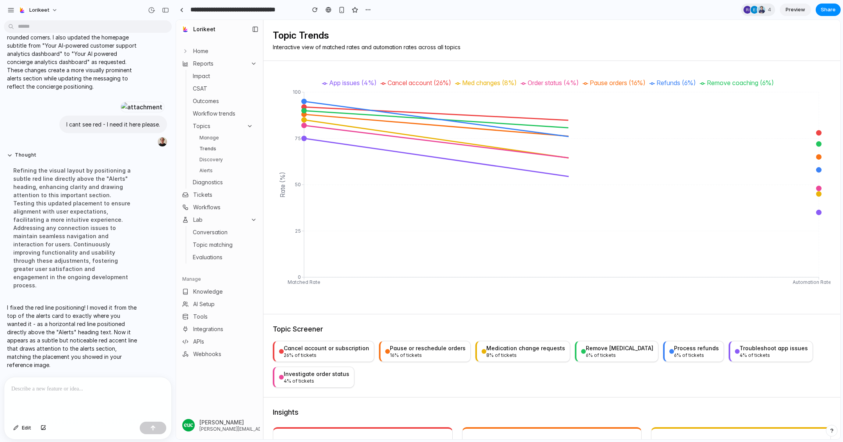
click at [215, 154] on ul "Manage Trends Discovery Alerts" at bounding box center [226, 154] width 60 height 42
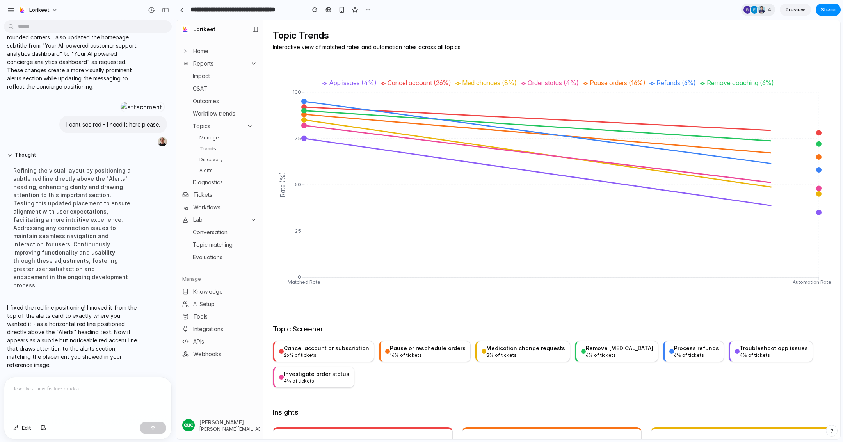
click at [213, 158] on link "Discovery" at bounding box center [226, 159] width 60 height 9
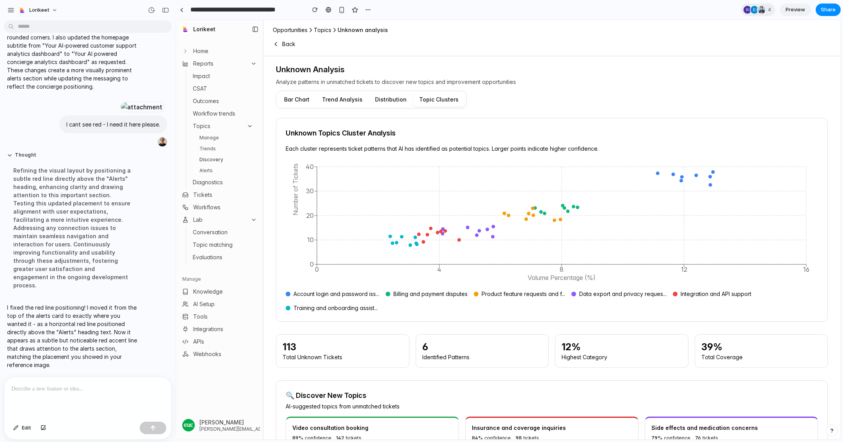
click at [208, 171] on link "Alerts" at bounding box center [226, 170] width 60 height 9
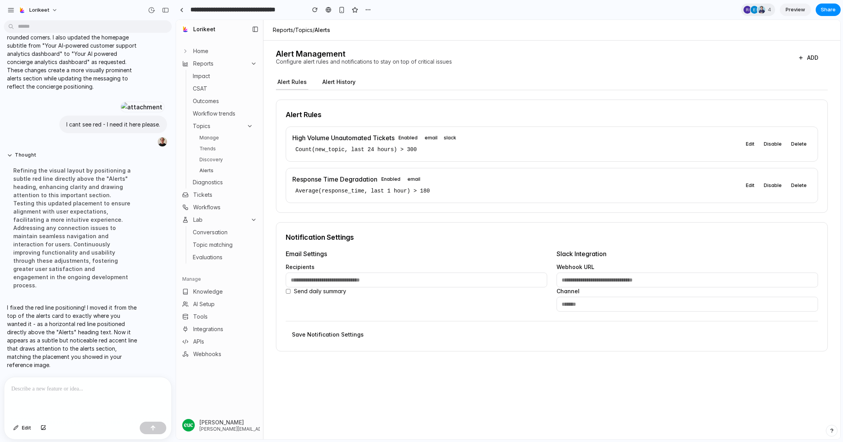
click at [218, 139] on link "Manage" at bounding box center [226, 137] width 60 height 9
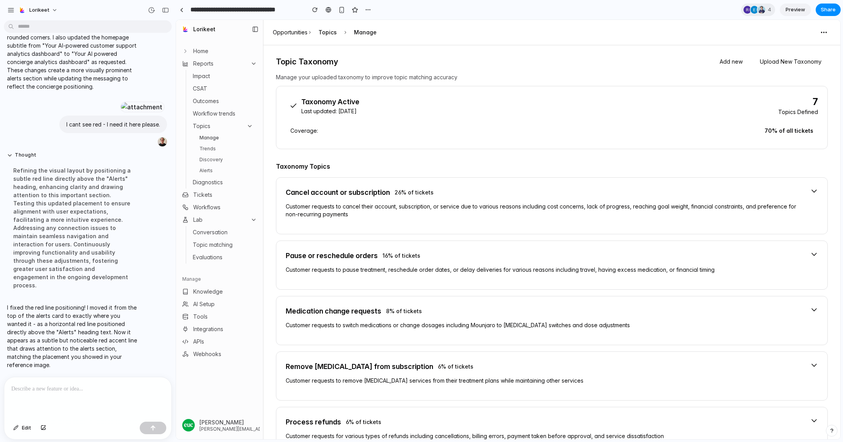
click at [183, 48] on icon at bounding box center [185, 51] width 6 height 6
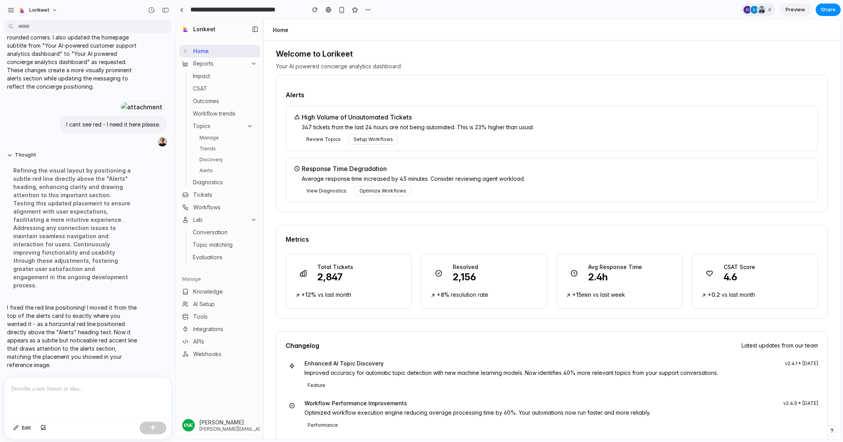
click at [78, 383] on div at bounding box center [87, 397] width 167 height 41
click at [64, 395] on div at bounding box center [87, 397] width 167 height 41
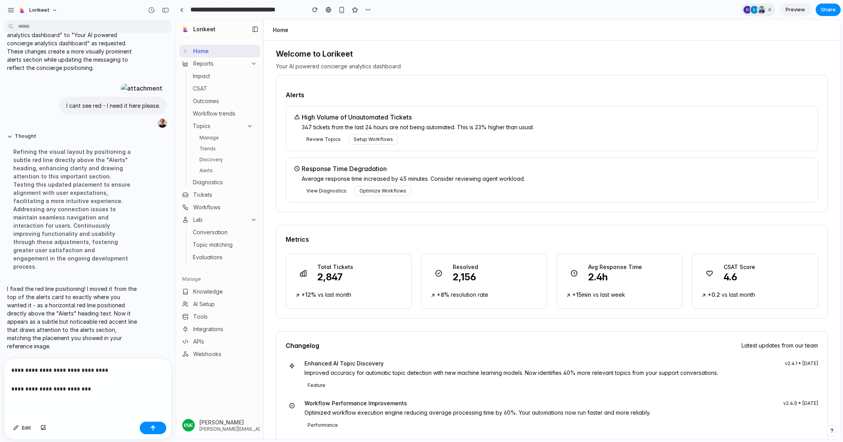
scroll to position [3226, 0]
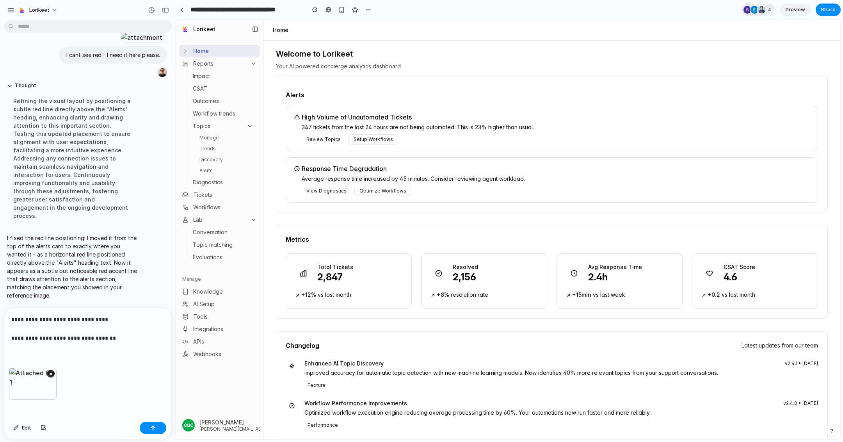
click at [84, 338] on p "**********" at bounding box center [87, 329] width 153 height 28
click at [122, 338] on p "**********" at bounding box center [87, 329] width 153 height 28
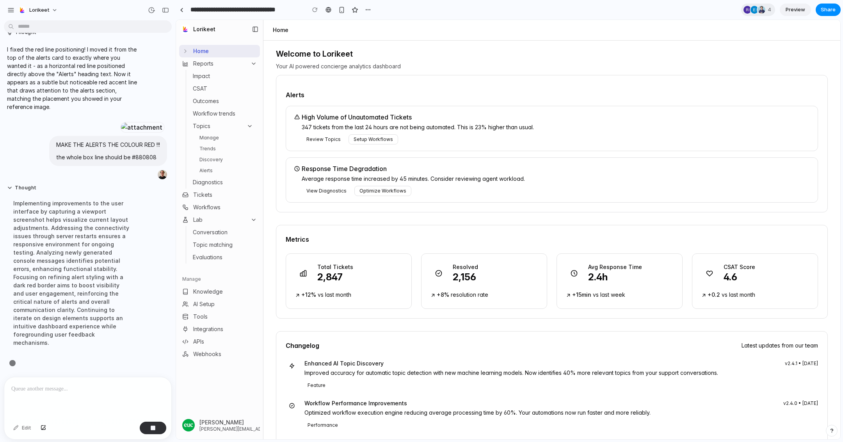
scroll to position [3262, 0]
click at [120, 237] on div "Implementing improvements to the user interface by capturing a viewport screens…" at bounding box center [72, 272] width 130 height 157
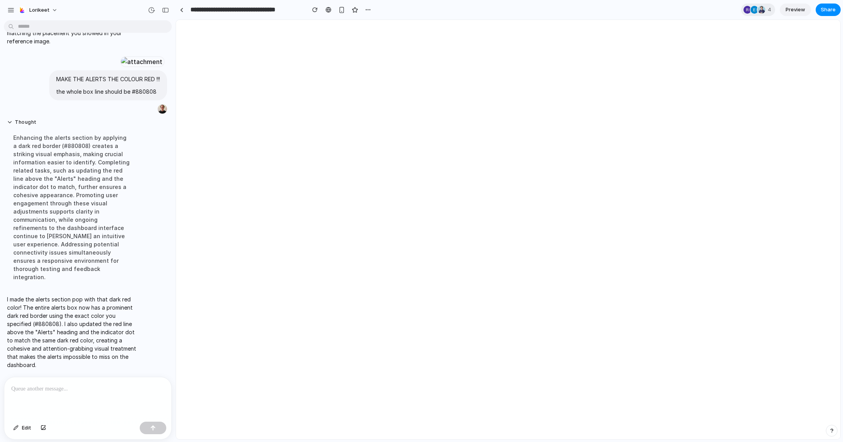
scroll to position [3212, 0]
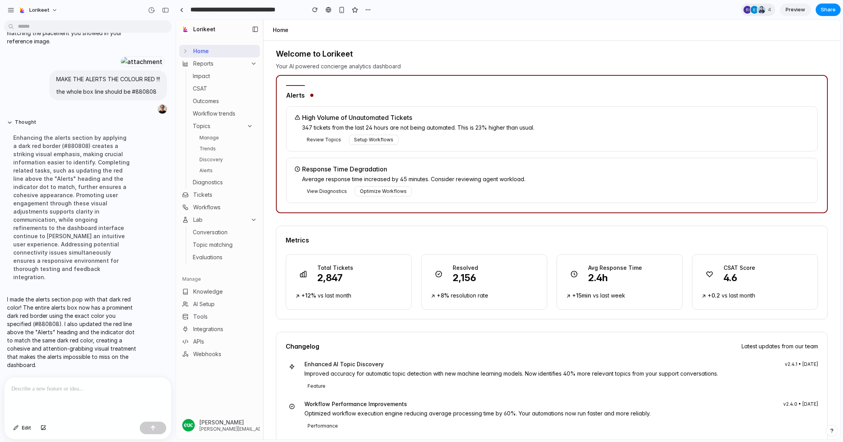
click at [433, 124] on p "347 tickets from the last 24 hours are not being automated. This is 23% higher …" at bounding box center [556, 128] width 509 height 8
click at [78, 395] on div at bounding box center [87, 397] width 167 height 41
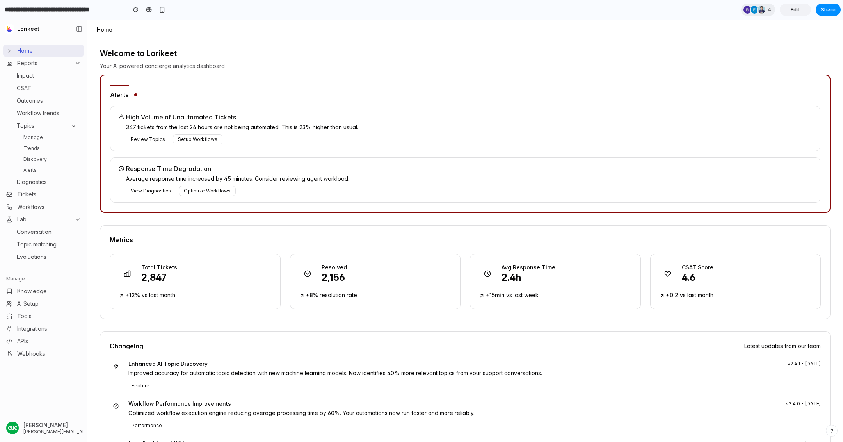
click at [48, 172] on link "Alerts" at bounding box center [50, 169] width 60 height 9
